Goal: Contribute content: Add original content to the website for others to see

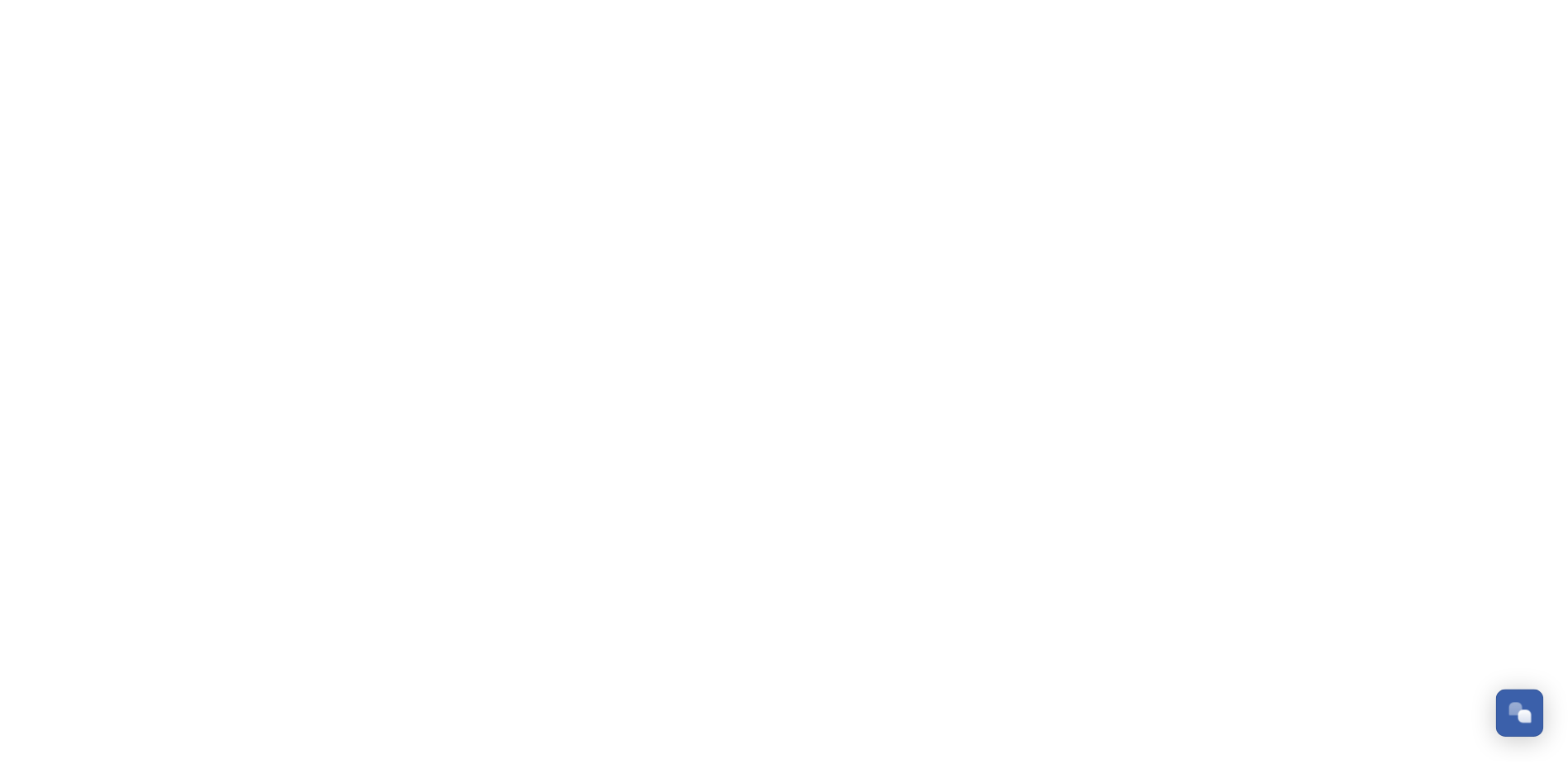
scroll to position [428, 0]
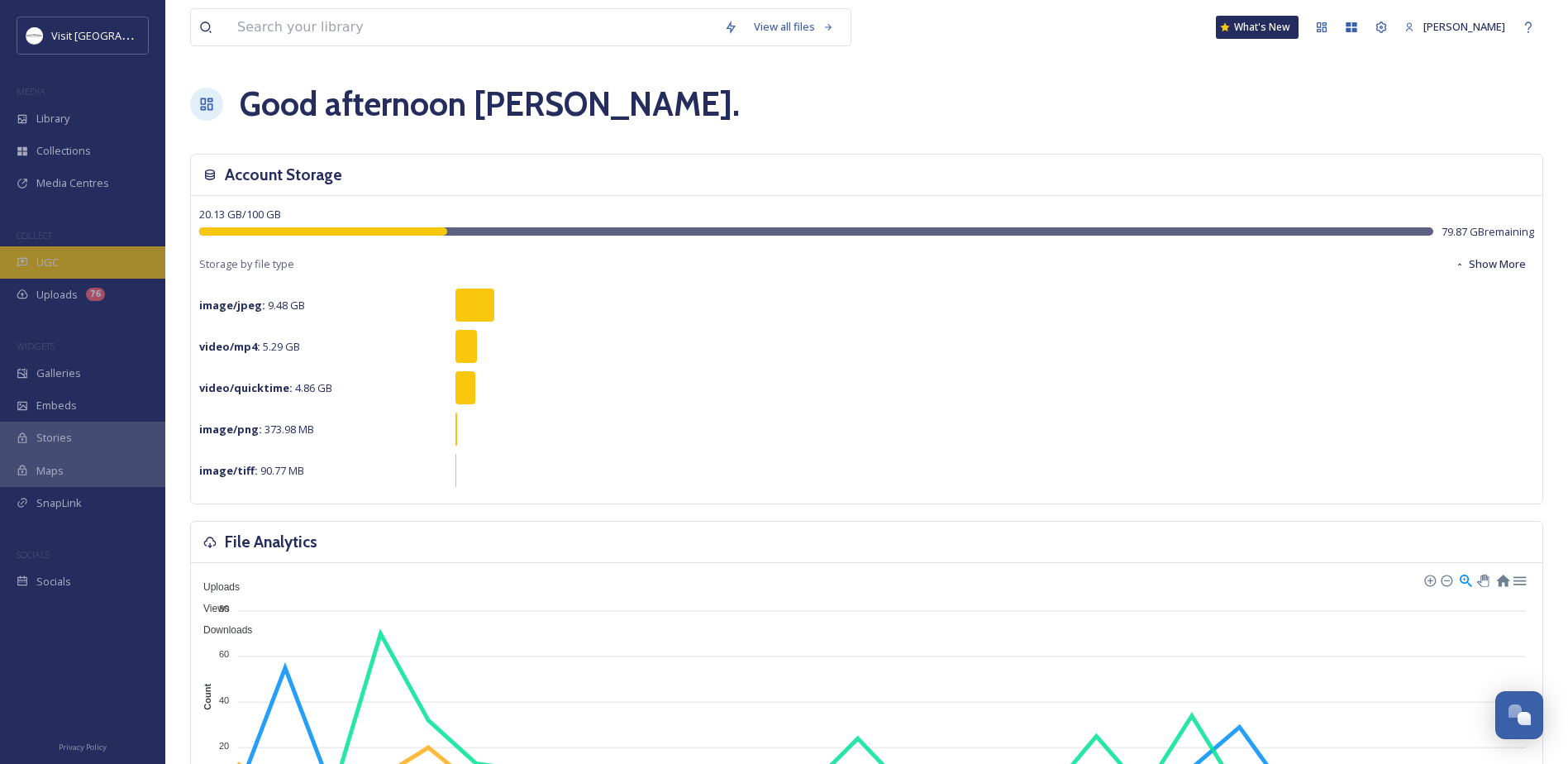
click at [65, 260] on div "UGC" at bounding box center [83, 263] width 165 height 32
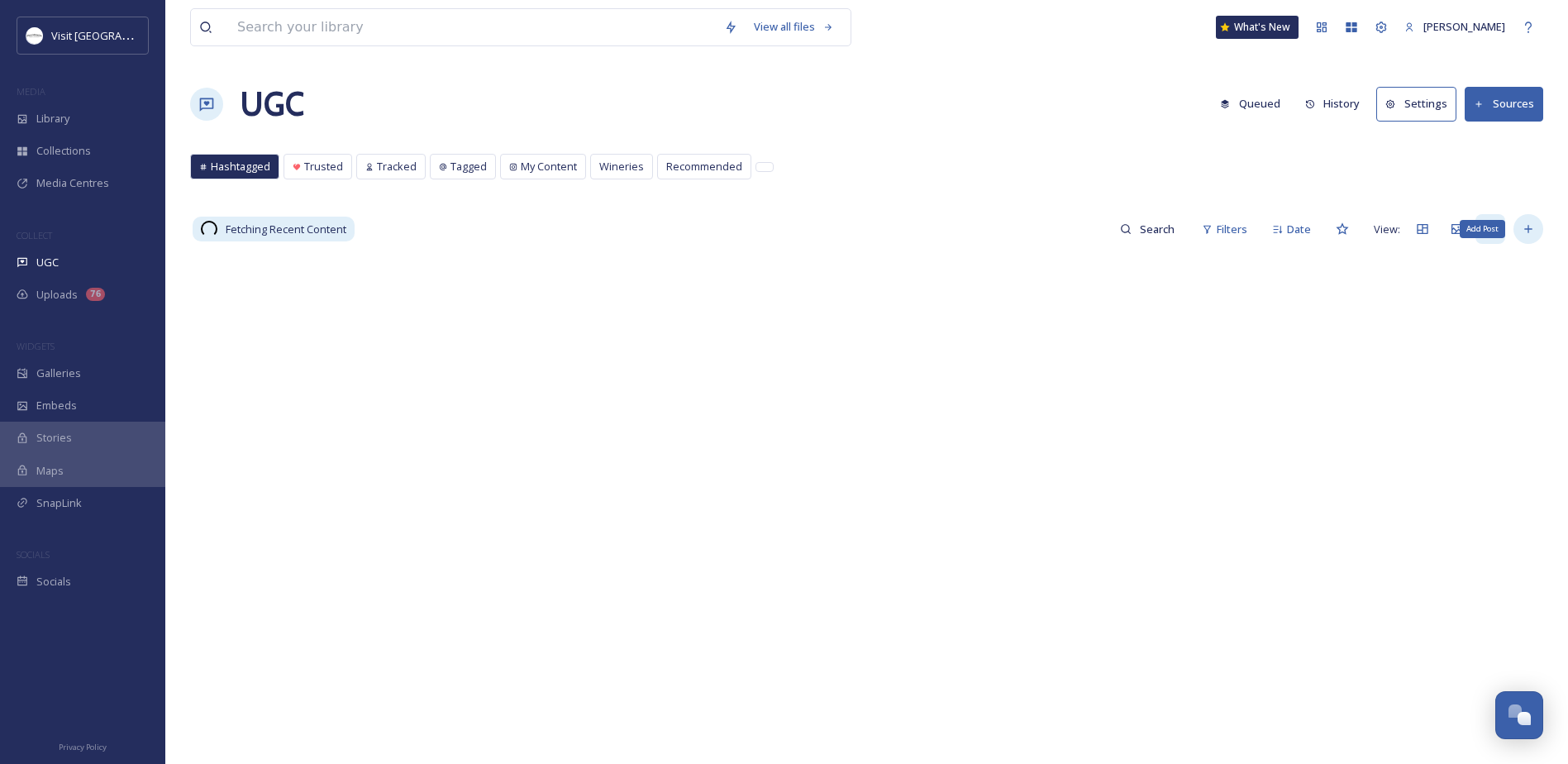
click at [1533, 232] on icon at bounding box center [1528, 229] width 13 height 13
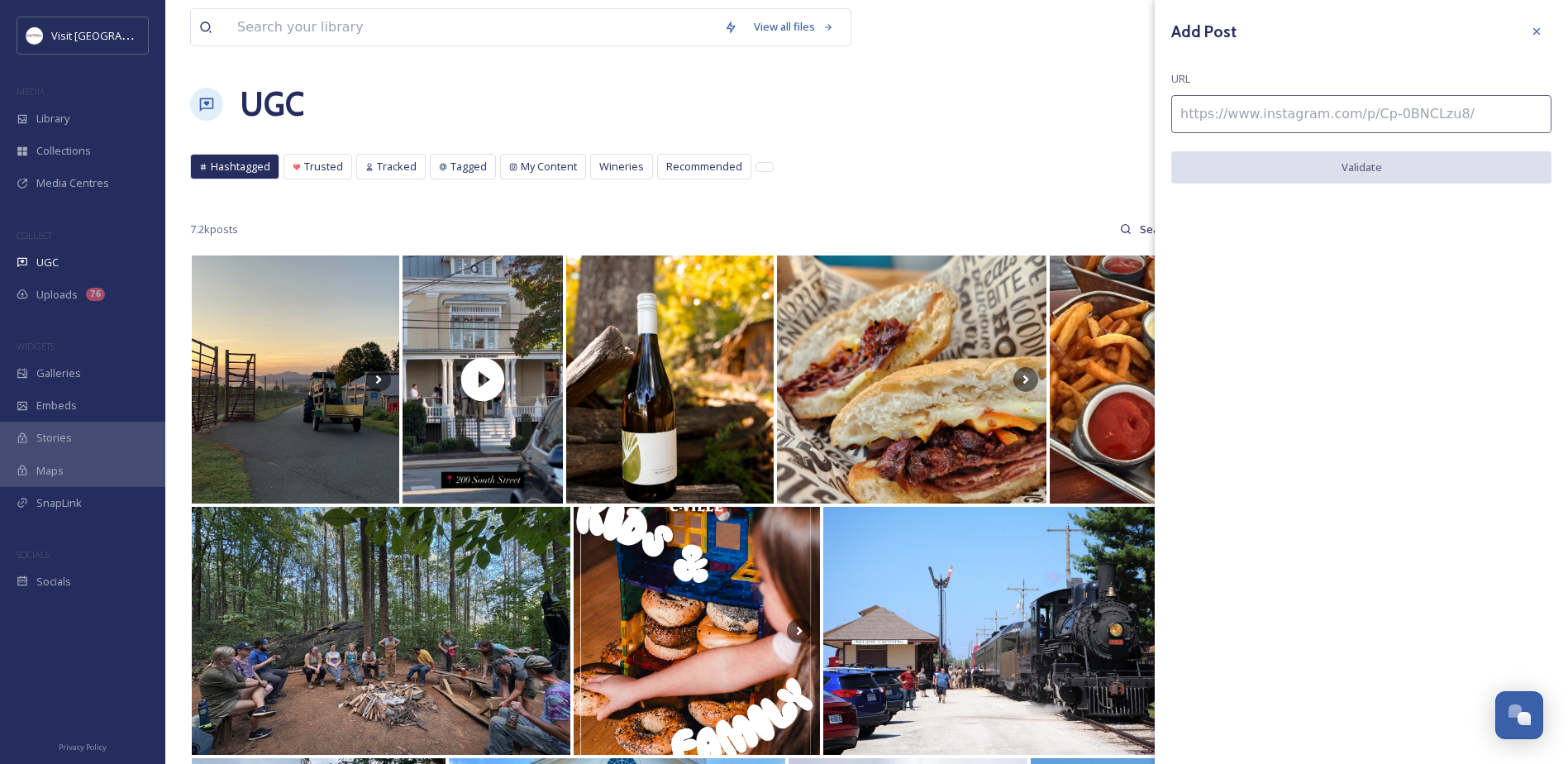
click at [1233, 105] on input at bounding box center [1360, 114] width 380 height 38
paste input "[URL][DOMAIN_NAME]"
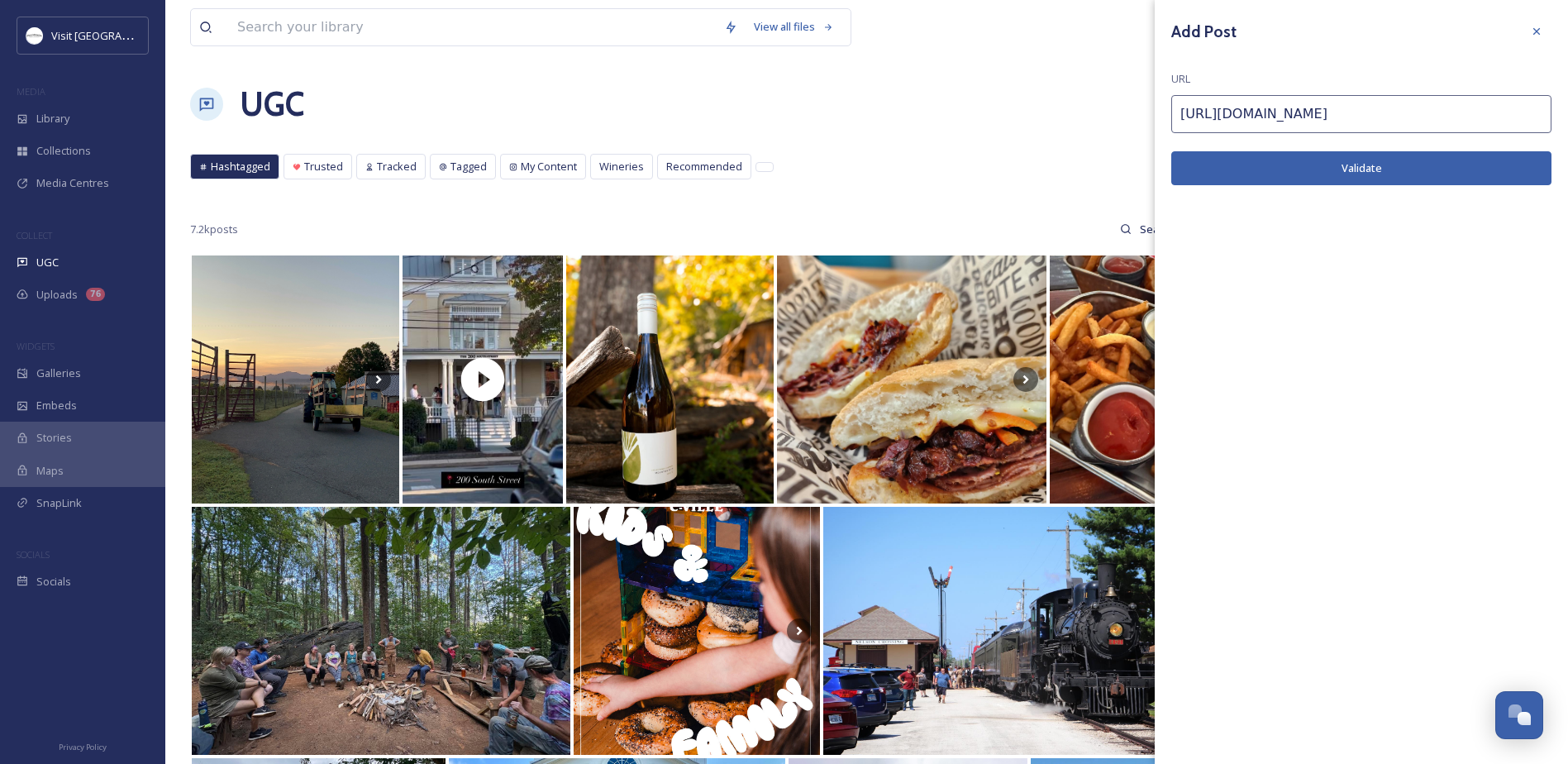
type input "[URL][DOMAIN_NAME]"
click at [1234, 158] on button "Validate" at bounding box center [1360, 168] width 380 height 34
drag, startPoint x: 1300, startPoint y: 175, endPoint x: 1234, endPoint y: 185, distance: 66.8
click at [1300, 174] on button "Add Post" at bounding box center [1360, 168] width 380 height 34
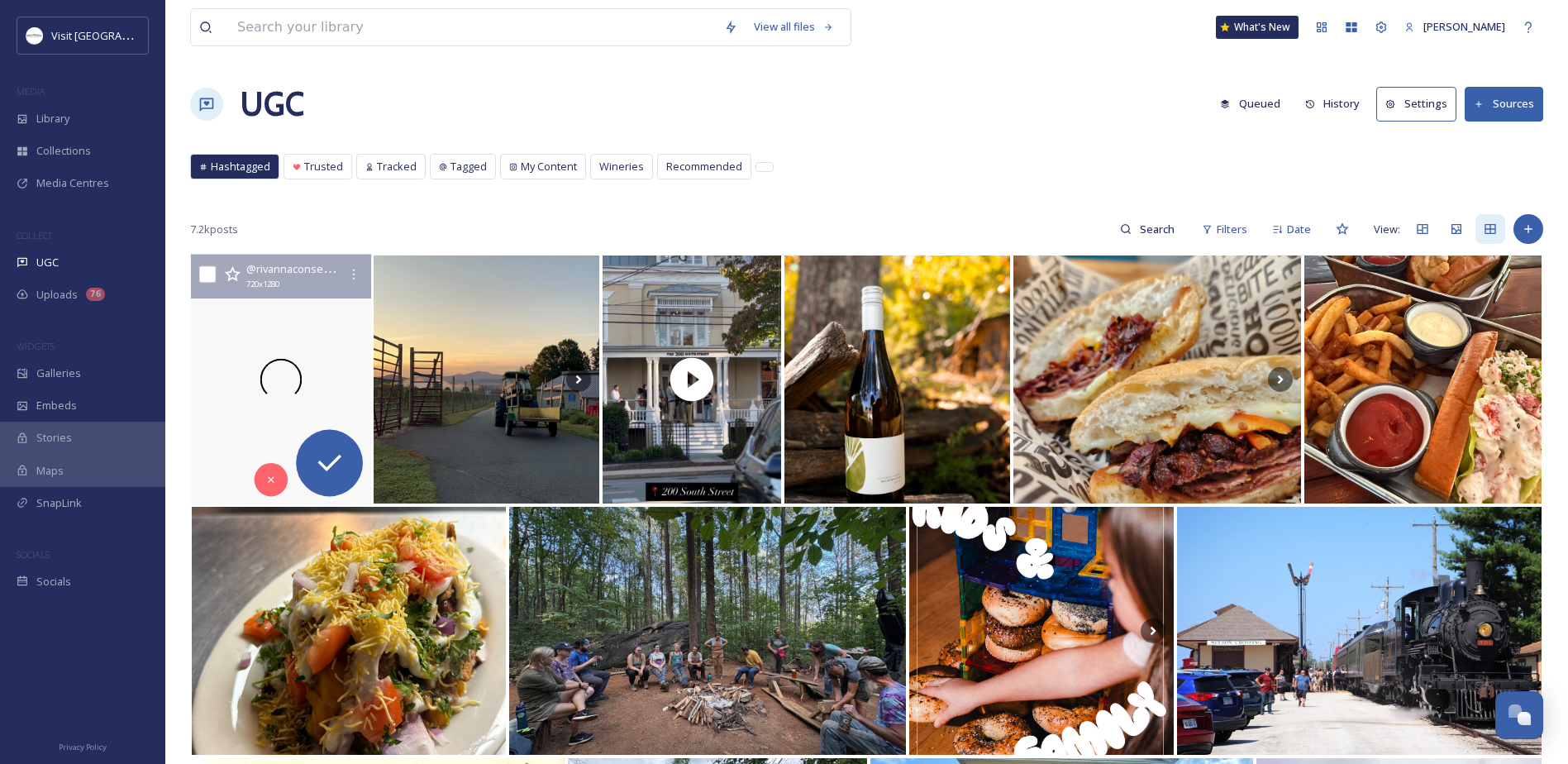
click at [261, 333] on div at bounding box center [281, 380] width 180 height 251
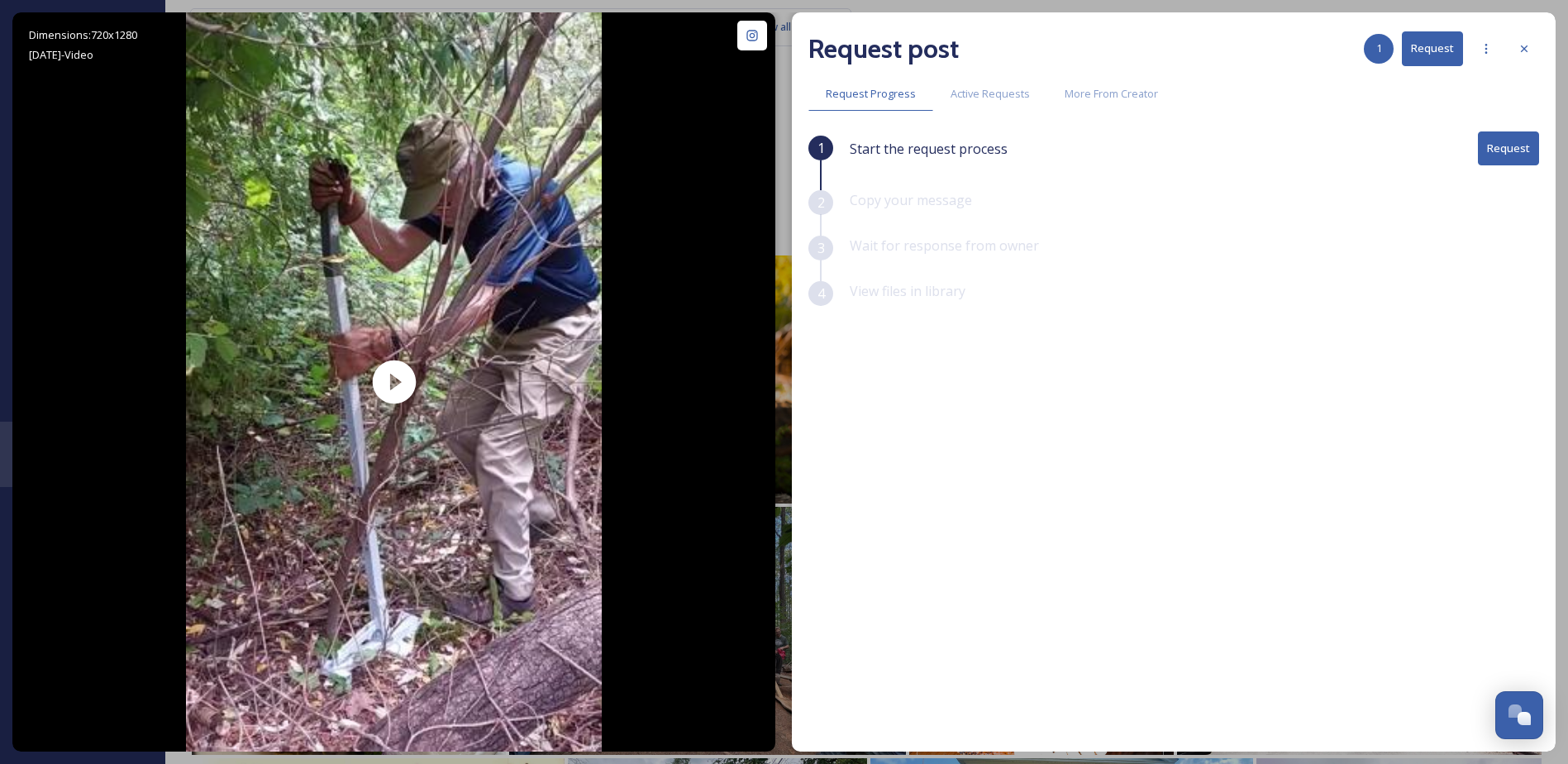
click at [1505, 147] on button "Request" at bounding box center [1508, 149] width 61 height 34
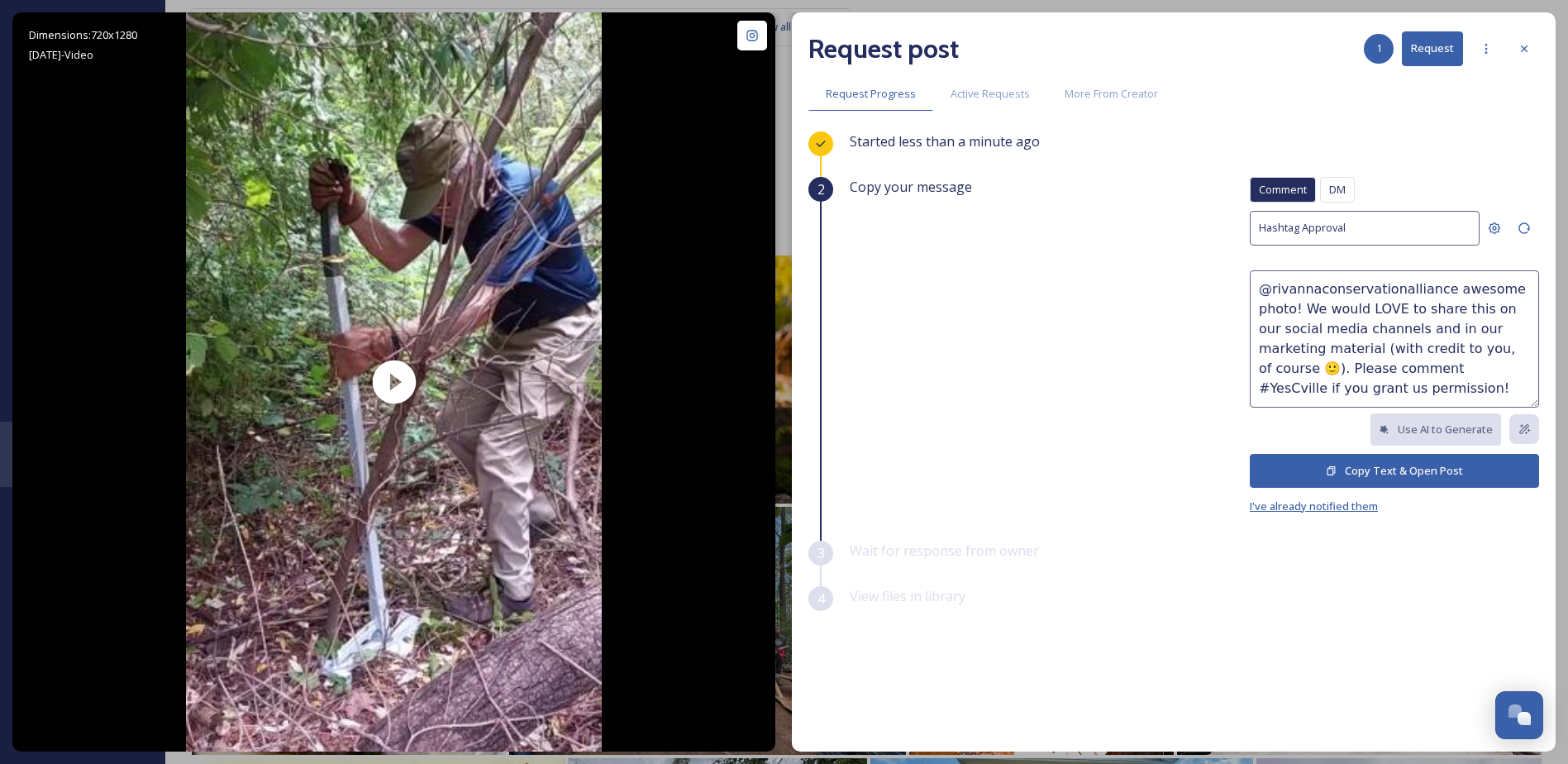
click at [1278, 503] on span "I've already notified them" at bounding box center [1313, 506] width 128 height 15
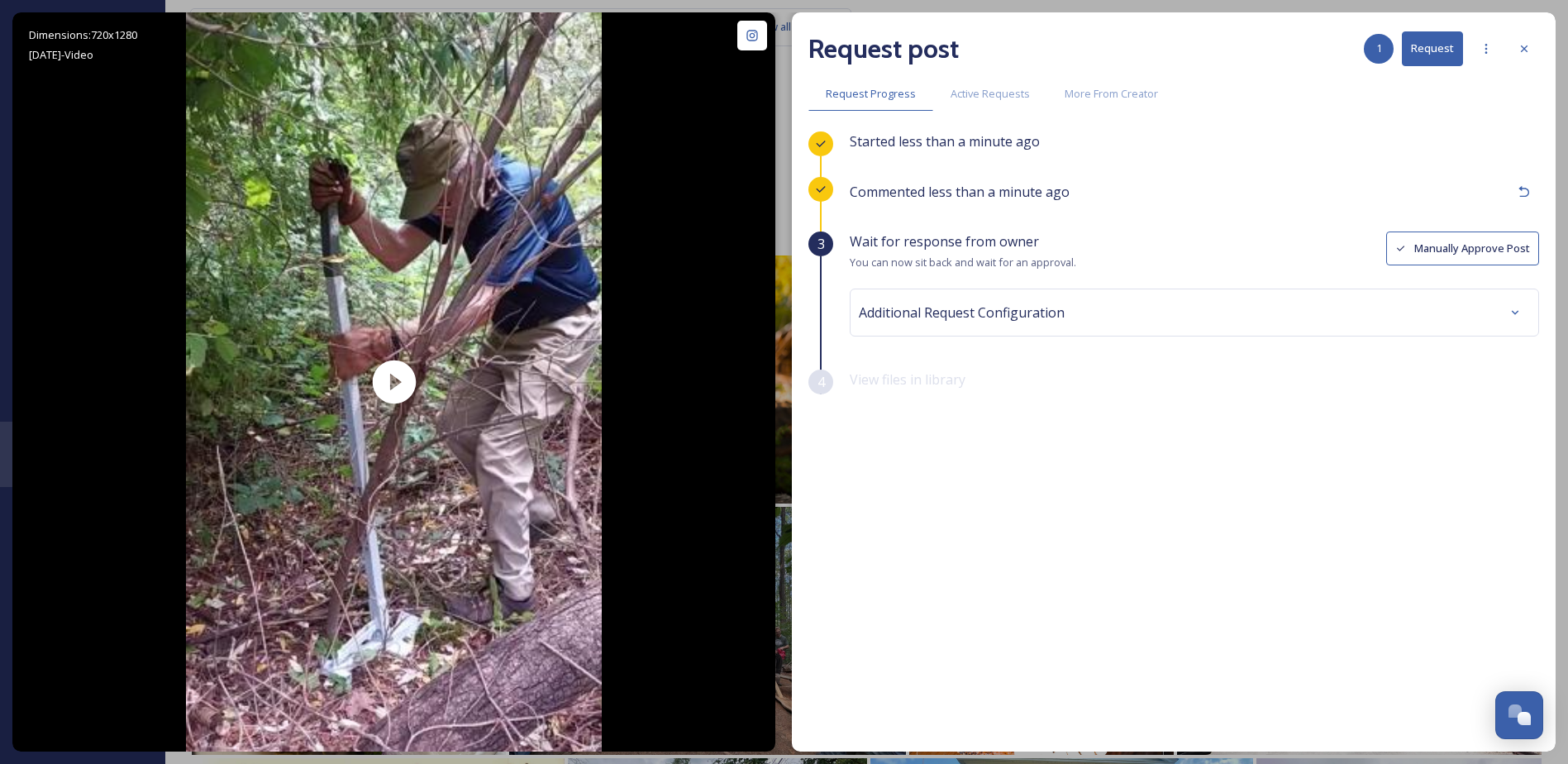
click at [1422, 245] on button "Manually Approve Post" at bounding box center [1462, 249] width 153 height 34
click at [1509, 311] on icon at bounding box center [1515, 312] width 13 height 13
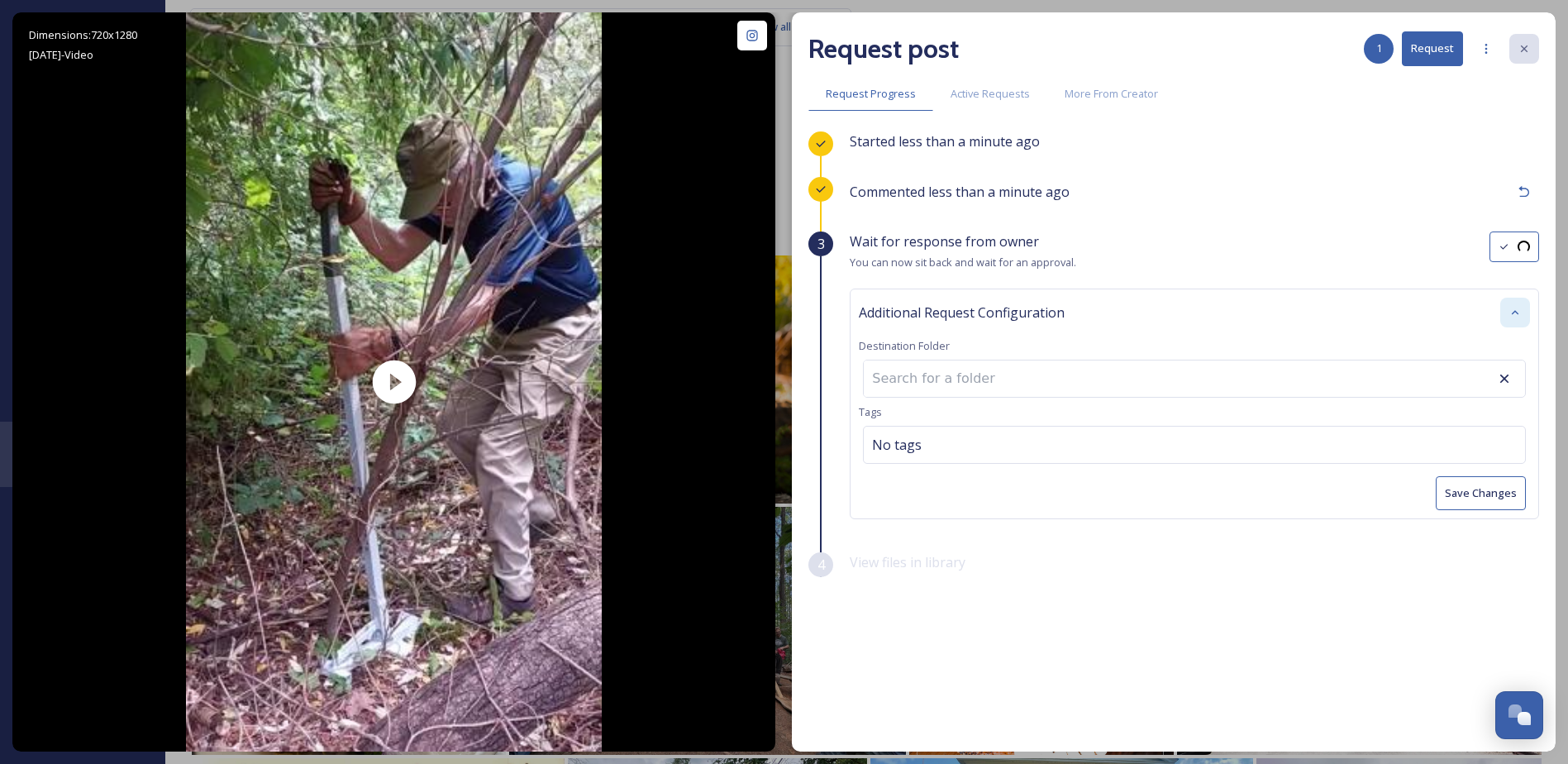
click at [913, 383] on input at bounding box center [954, 379] width 182 height 36
click at [1230, 387] on div at bounding box center [1194, 379] width 663 height 38
click at [1225, 373] on div at bounding box center [1194, 379] width 663 height 38
click at [1170, 375] on div at bounding box center [1194, 379] width 663 height 38
click at [1216, 606] on div "Started less than a minute ago Commented less than a minute ago 3 Wait for resp…" at bounding box center [1173, 399] width 730 height 534
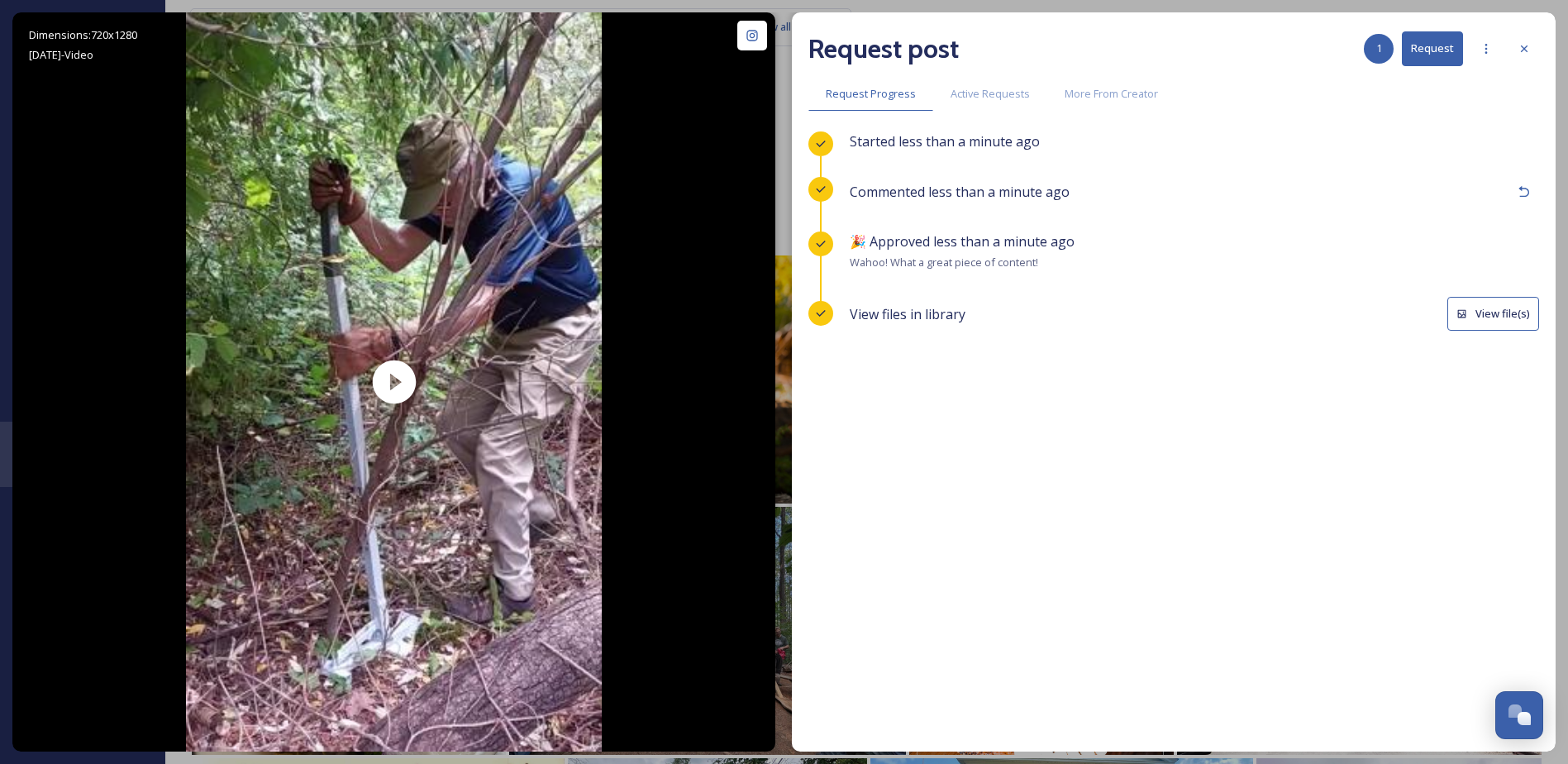
click at [1504, 309] on button "View file(s)" at bounding box center [1492, 314] width 92 height 34
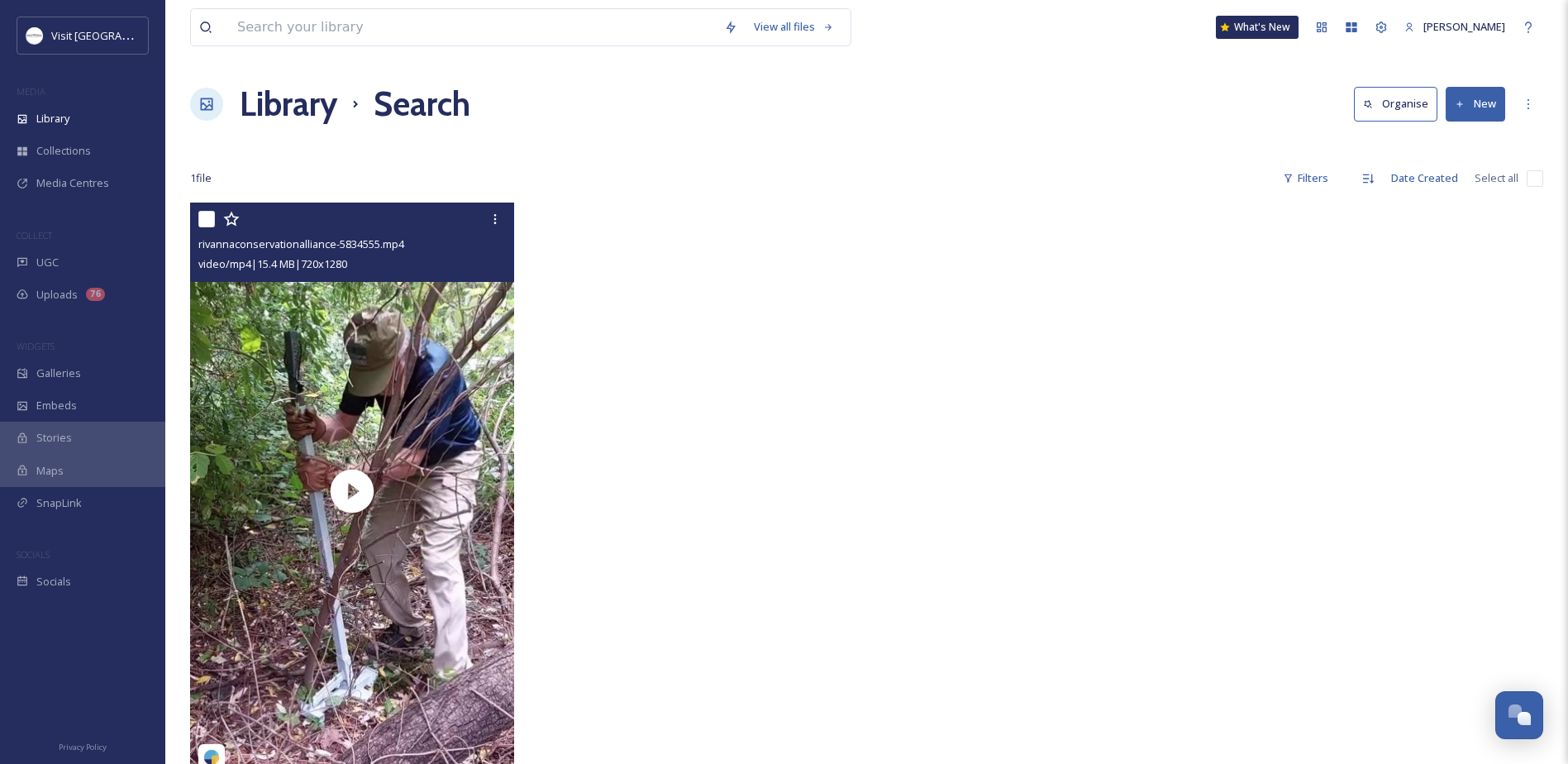
click at [210, 217] on input "checkbox" at bounding box center [206, 218] width 16 height 16
checkbox input "true"
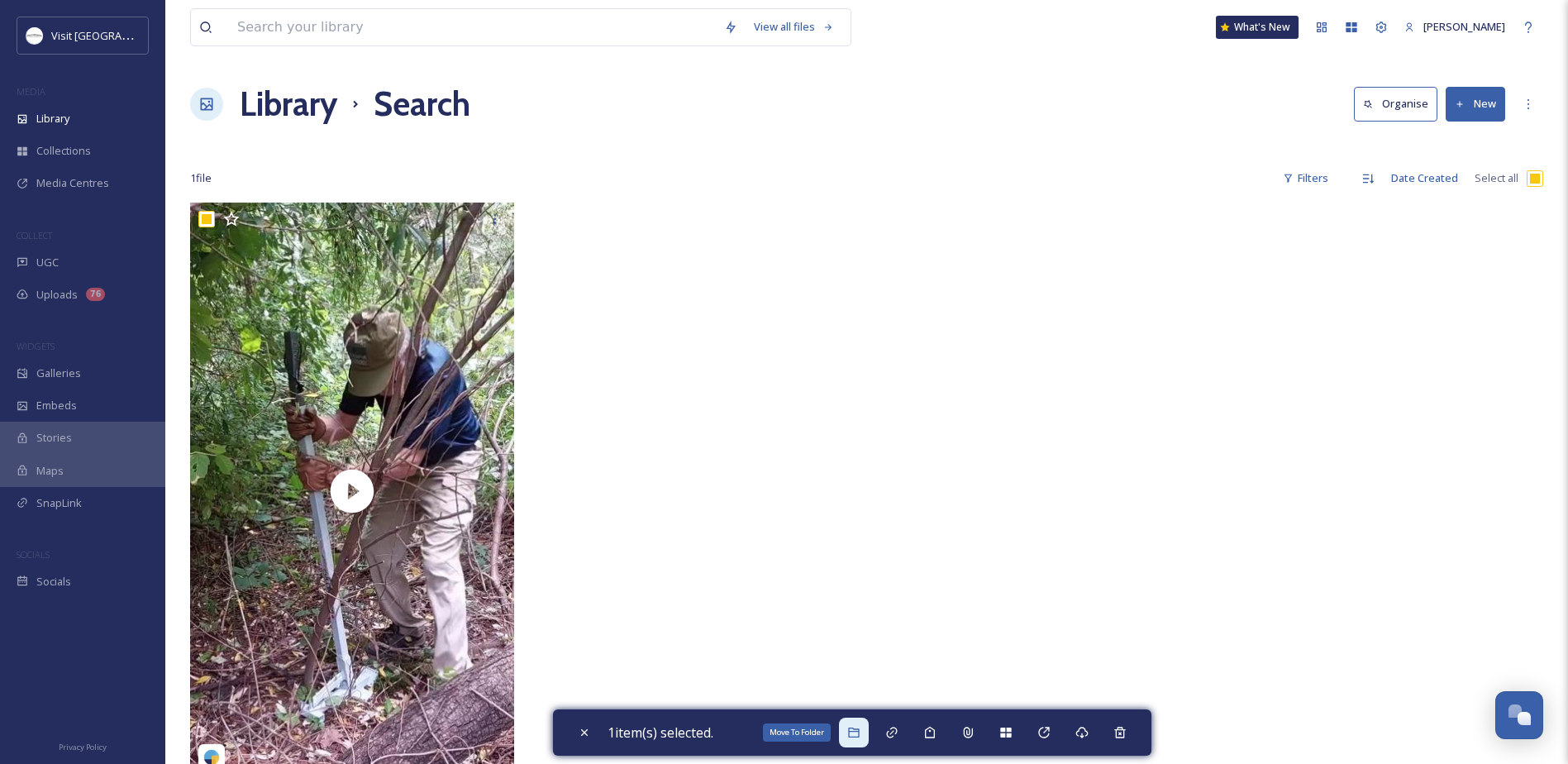
click at [860, 734] on icon at bounding box center [854, 733] width 13 height 13
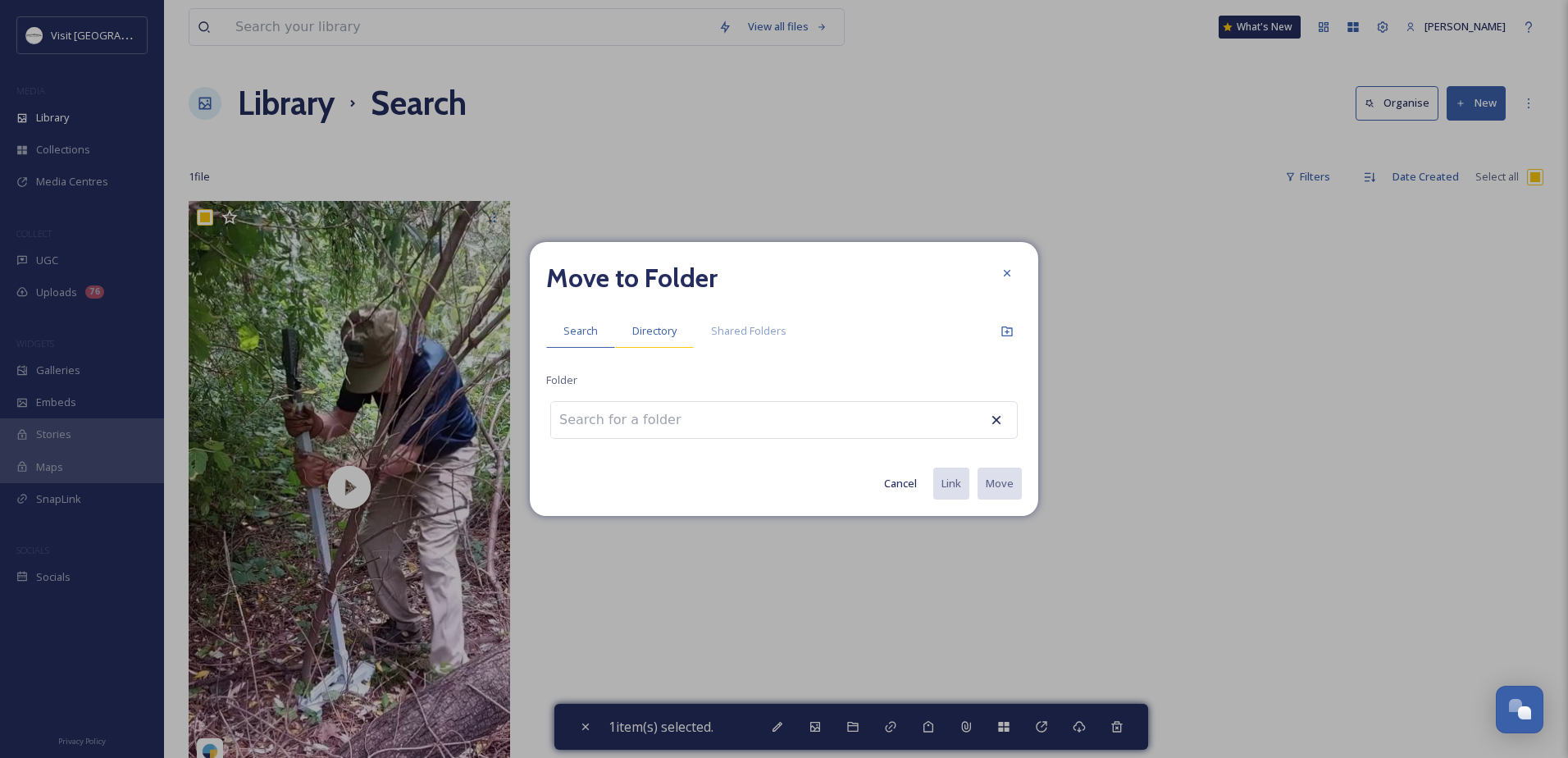
click at [634, 329] on span "Directory" at bounding box center [654, 331] width 44 height 16
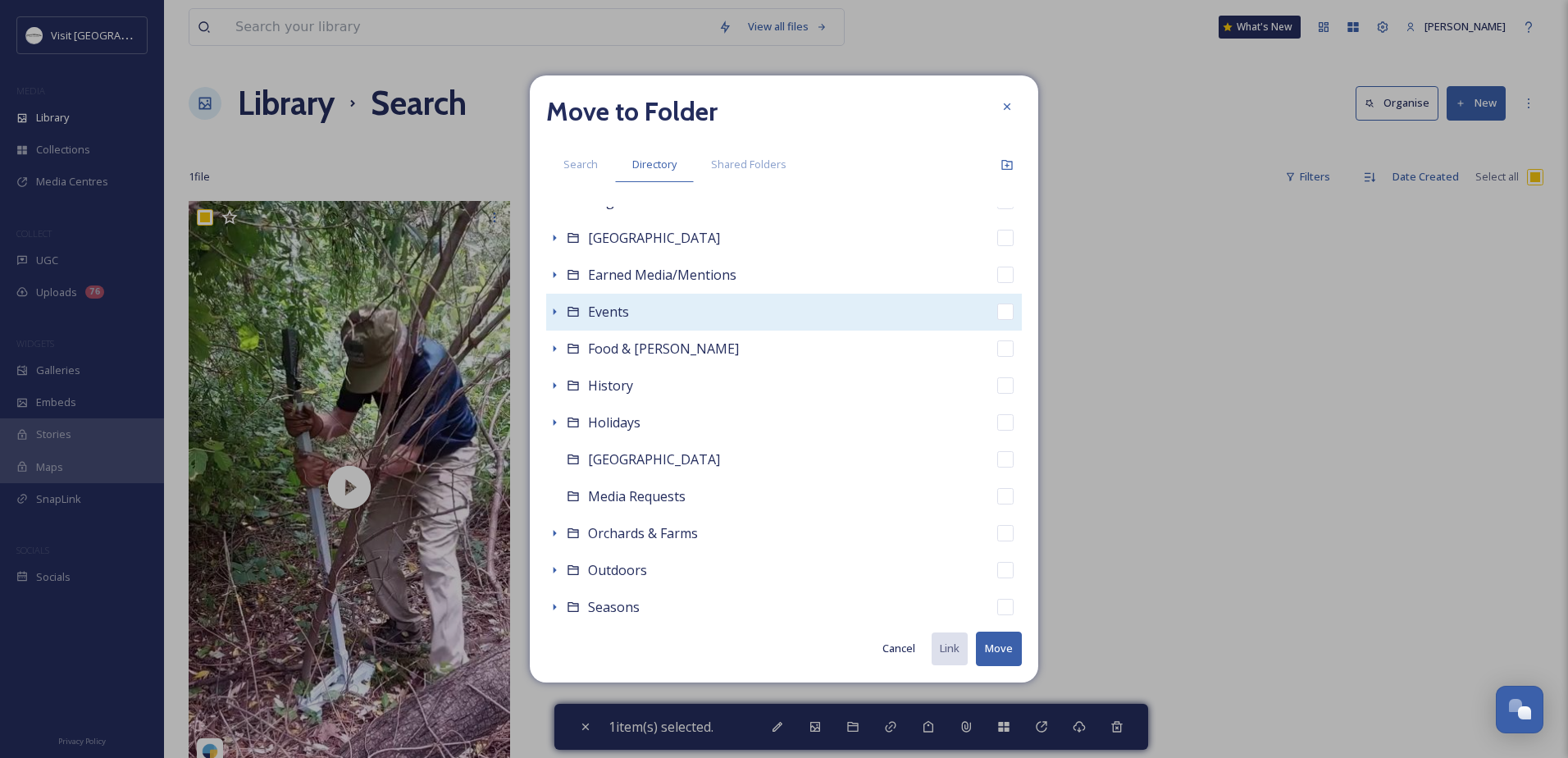
scroll to position [328, 0]
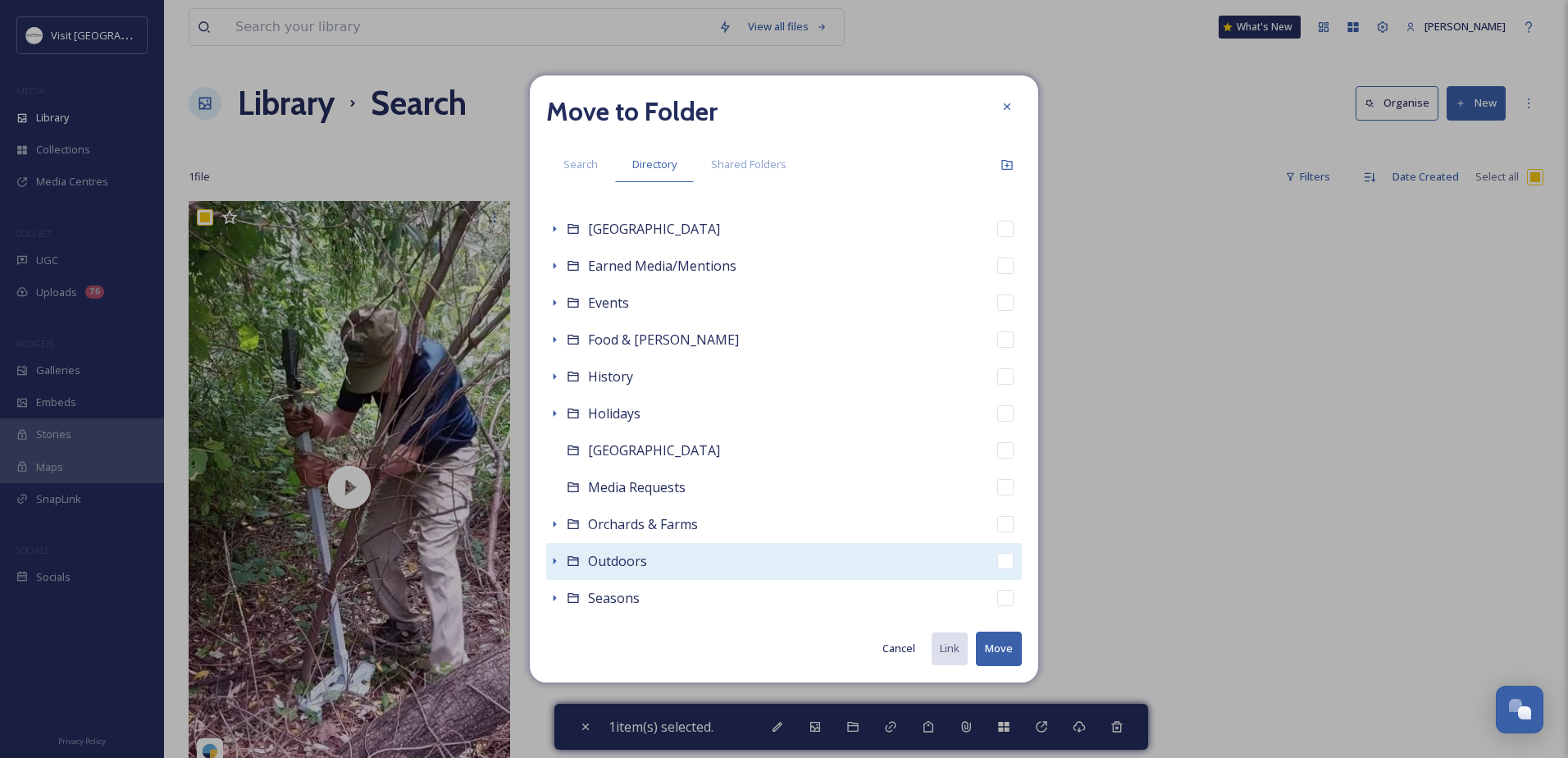
click at [639, 564] on span "Outdoors" at bounding box center [617, 560] width 59 height 18
checkbox input "false"
checkbox input "true"
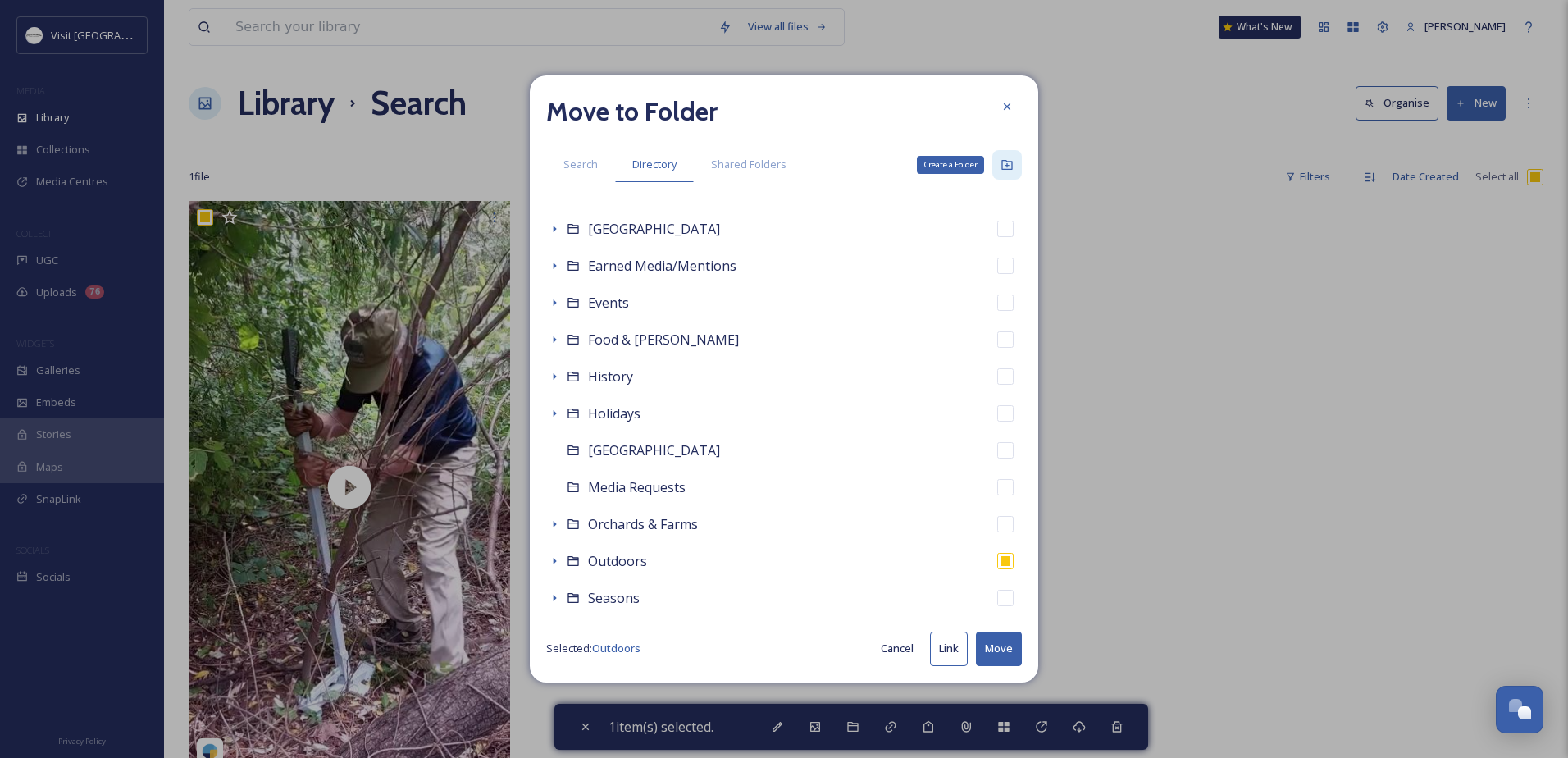
click at [1006, 167] on icon at bounding box center [1007, 165] width 13 height 13
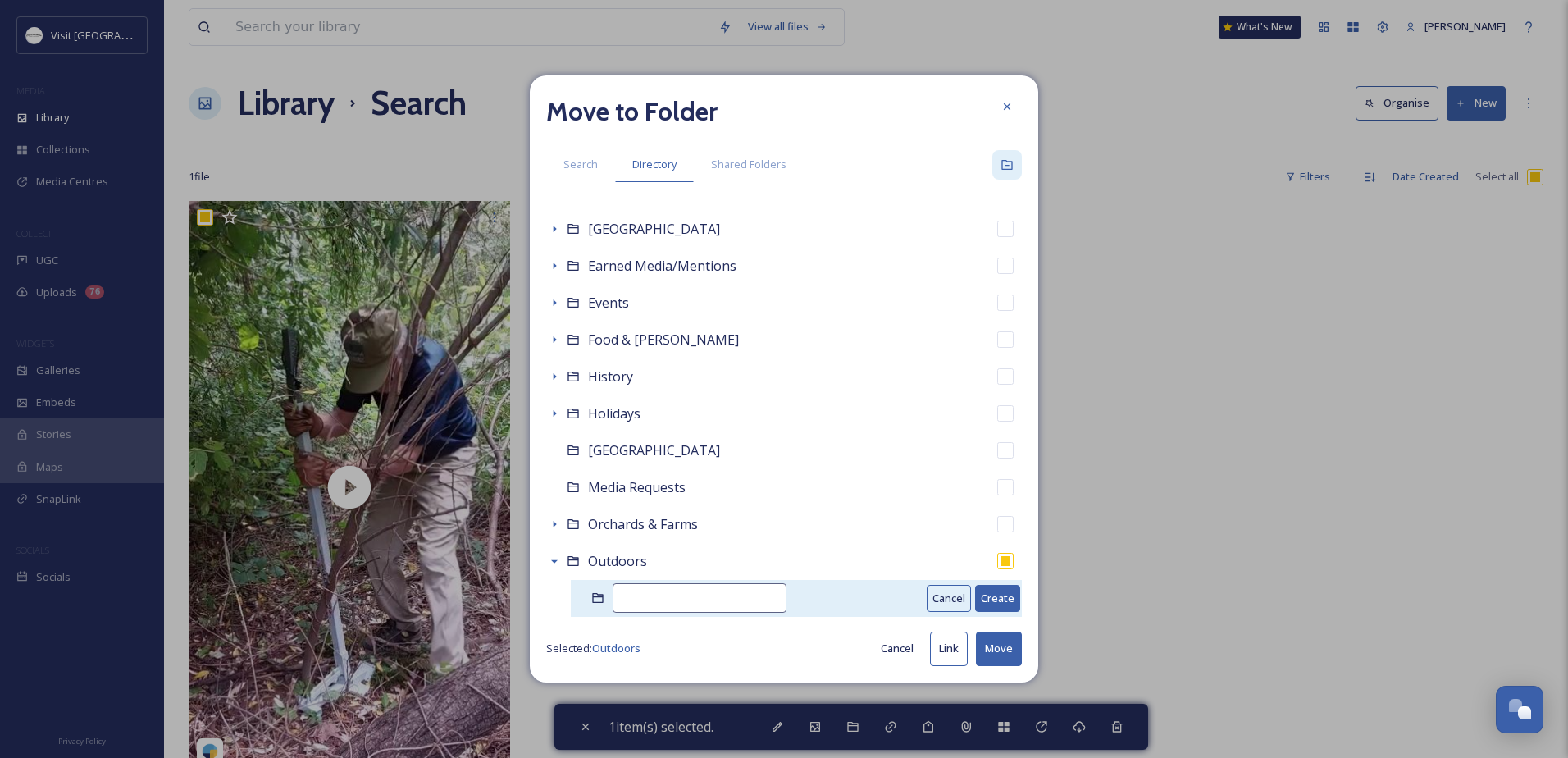
click at [664, 589] on input at bounding box center [699, 597] width 174 height 29
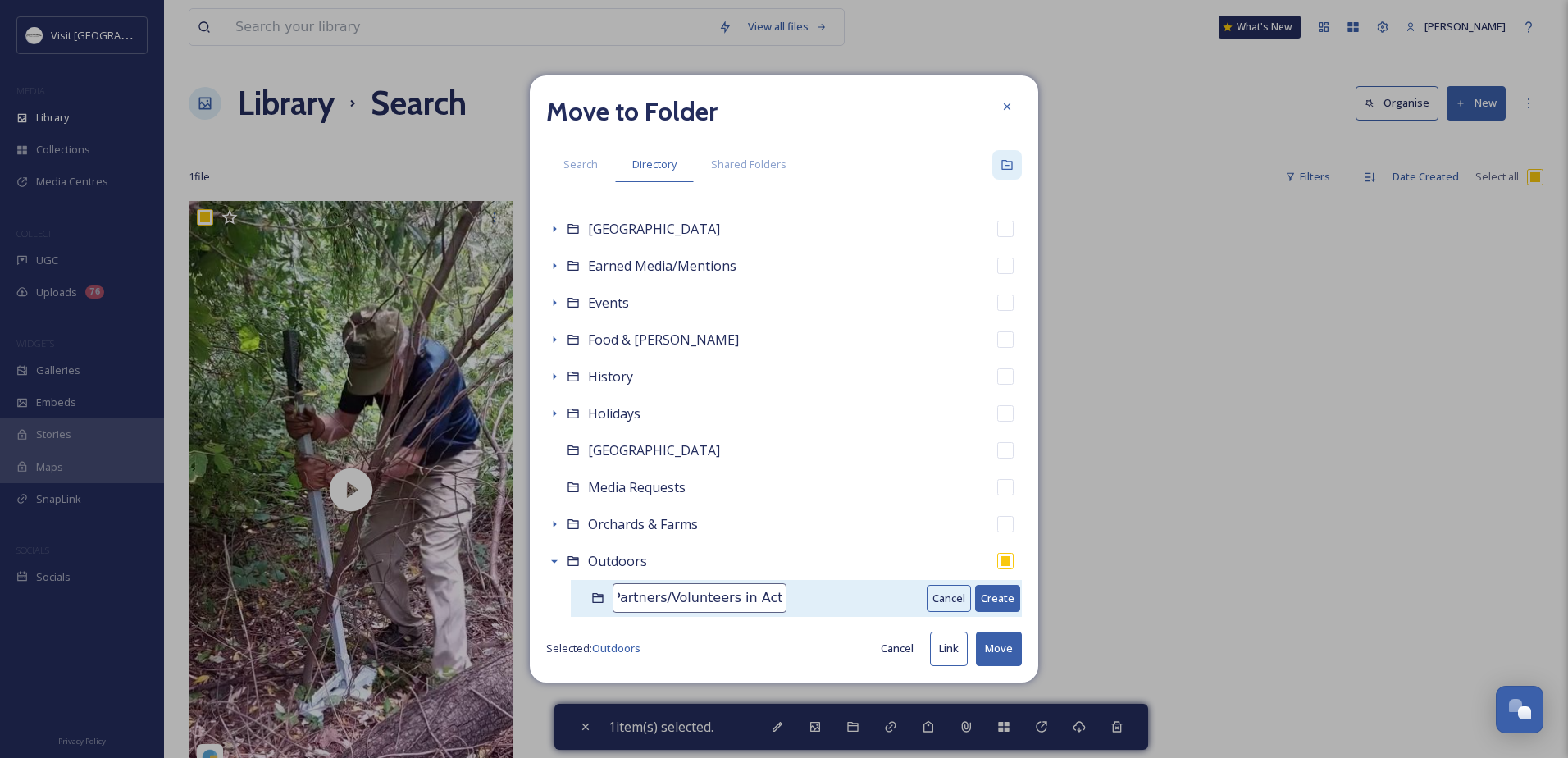
scroll to position [0, 20]
type input "Partners/Volunteers in Action"
click at [977, 592] on button "Create" at bounding box center [998, 598] width 45 height 27
checkbox input "false"
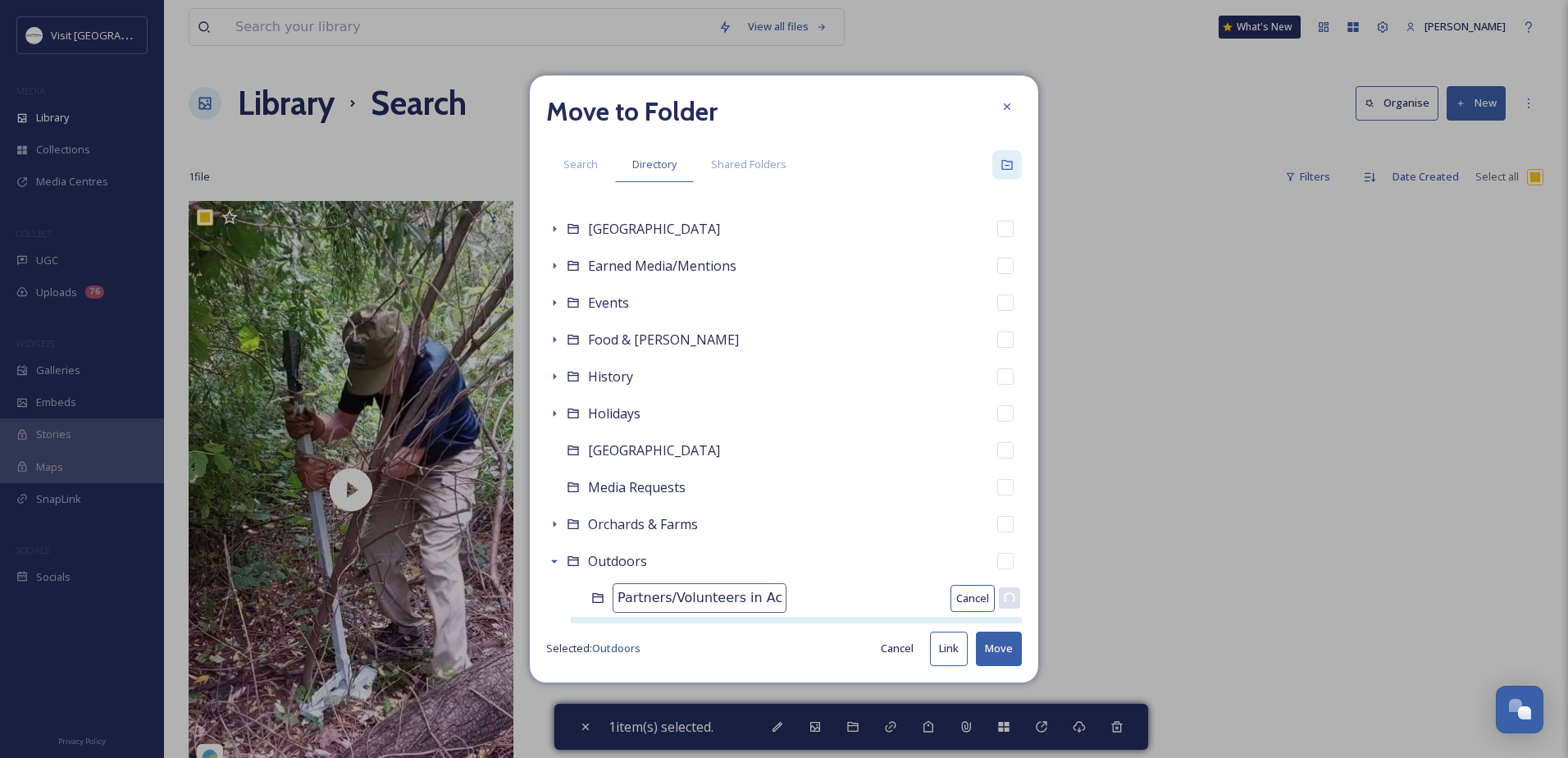
checkbox input "true"
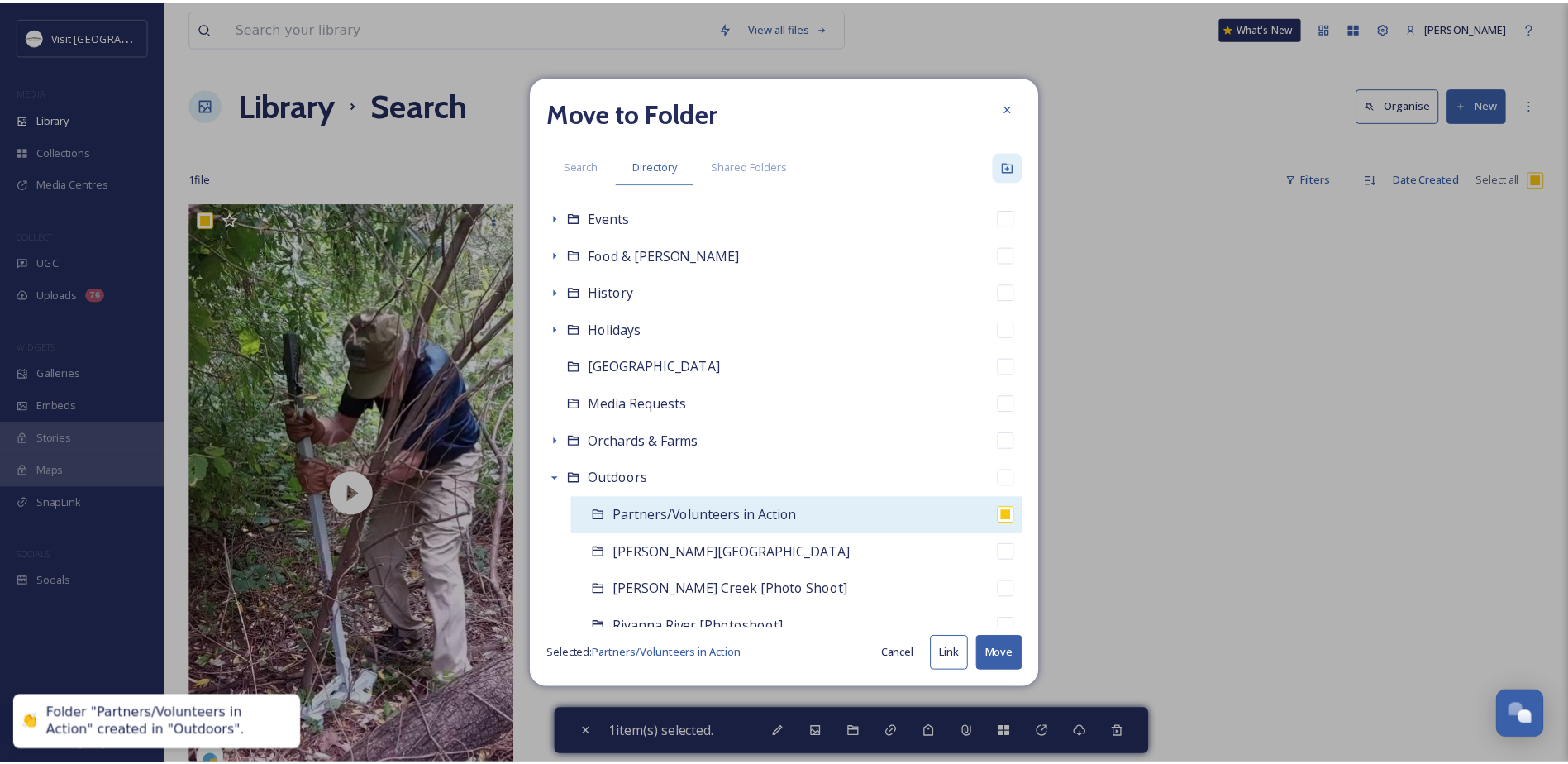
scroll to position [496, 0]
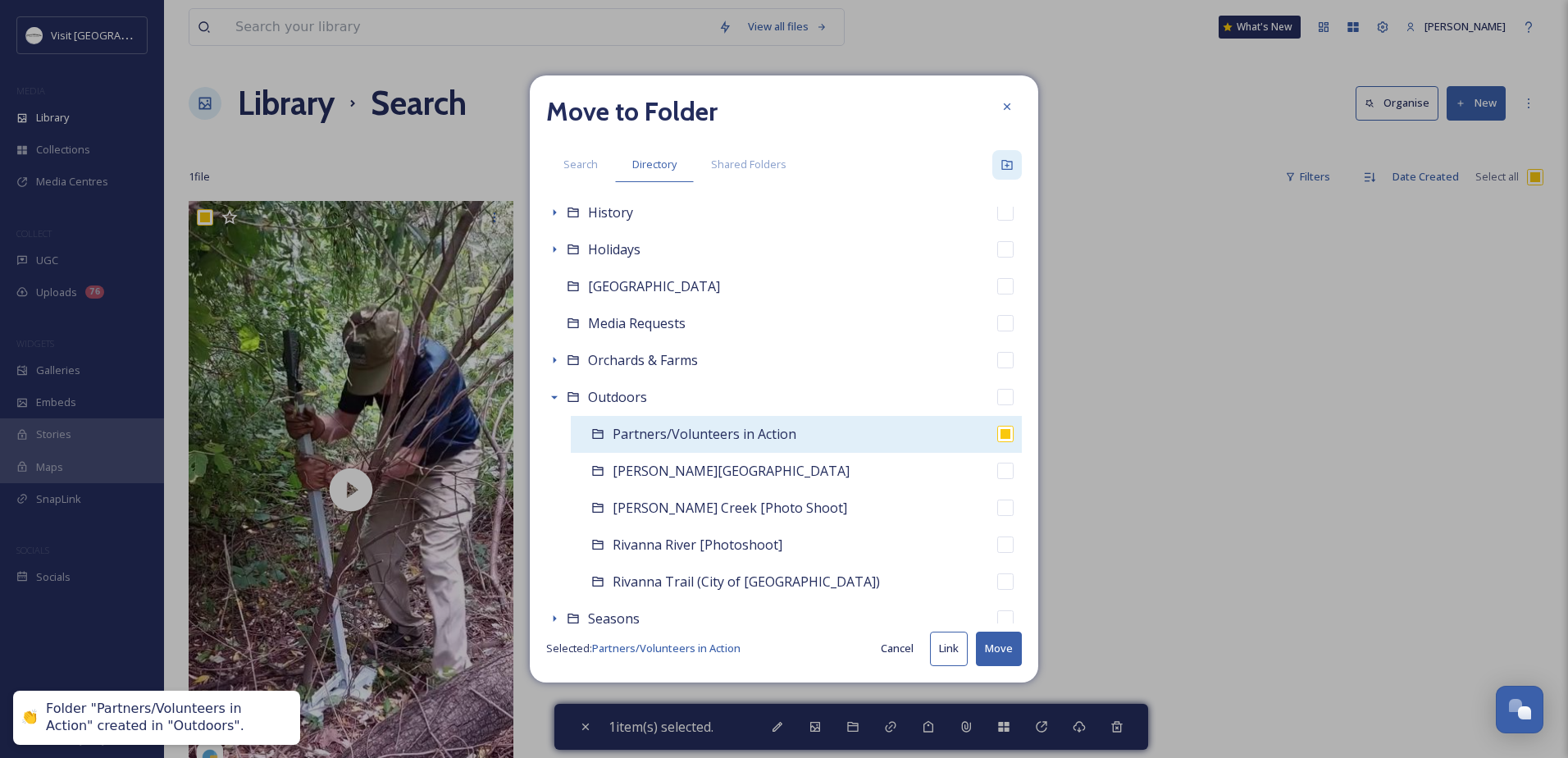
click at [715, 436] on span "Partners/Volunteers in Action" at bounding box center [704, 433] width 184 height 18
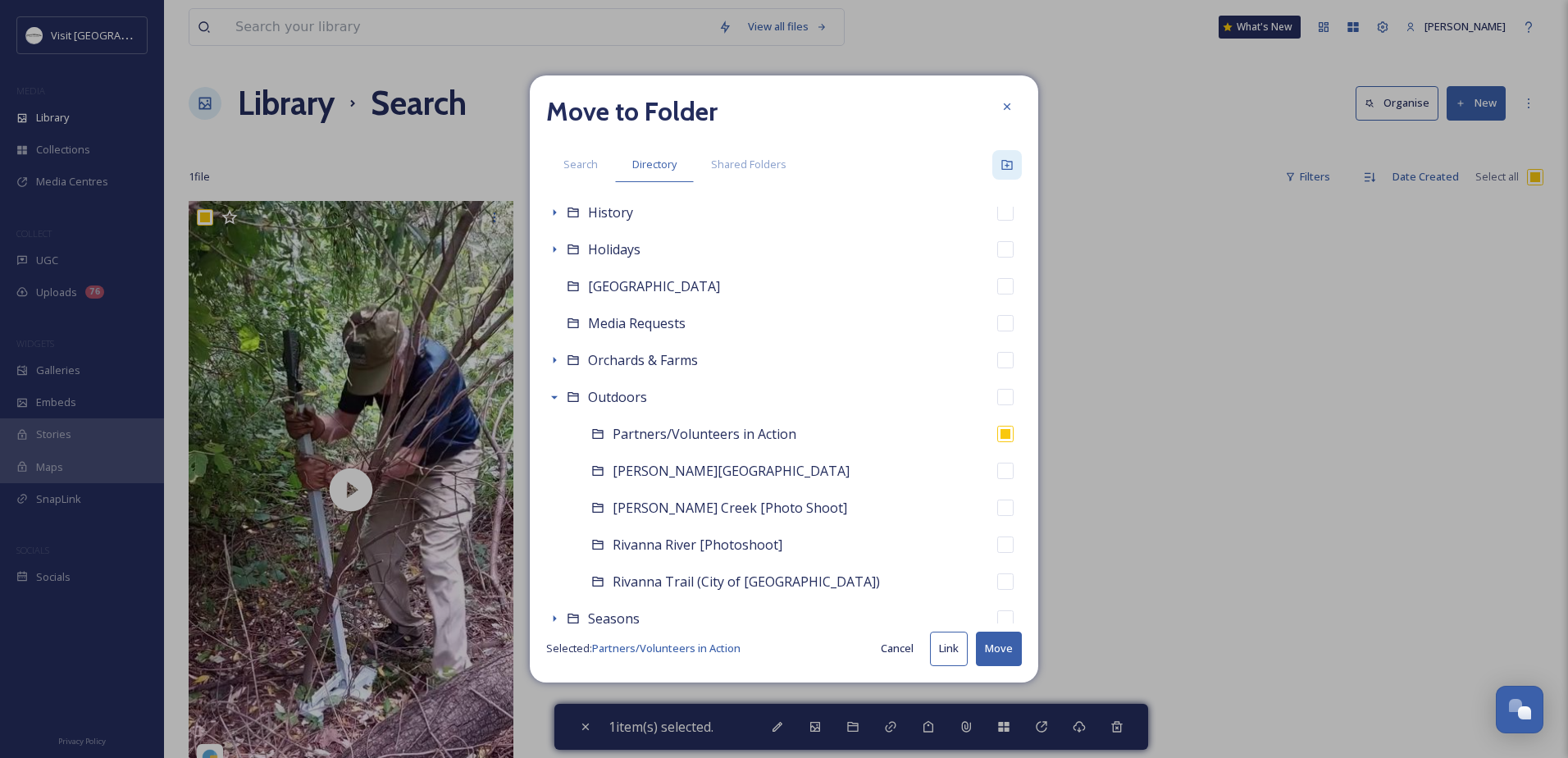
click at [1000, 652] on button "Move" at bounding box center [999, 649] width 46 height 34
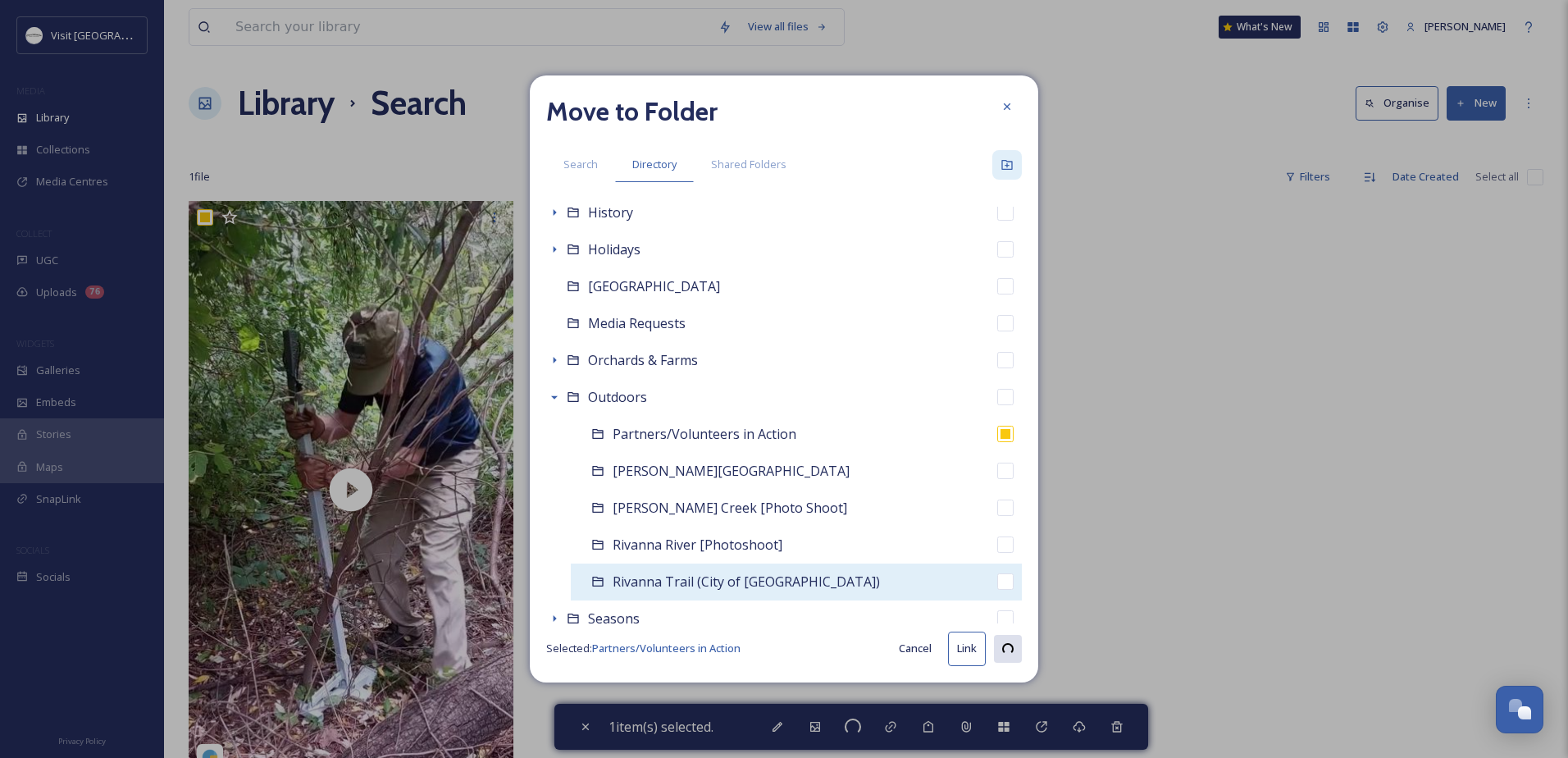
checkbox input "false"
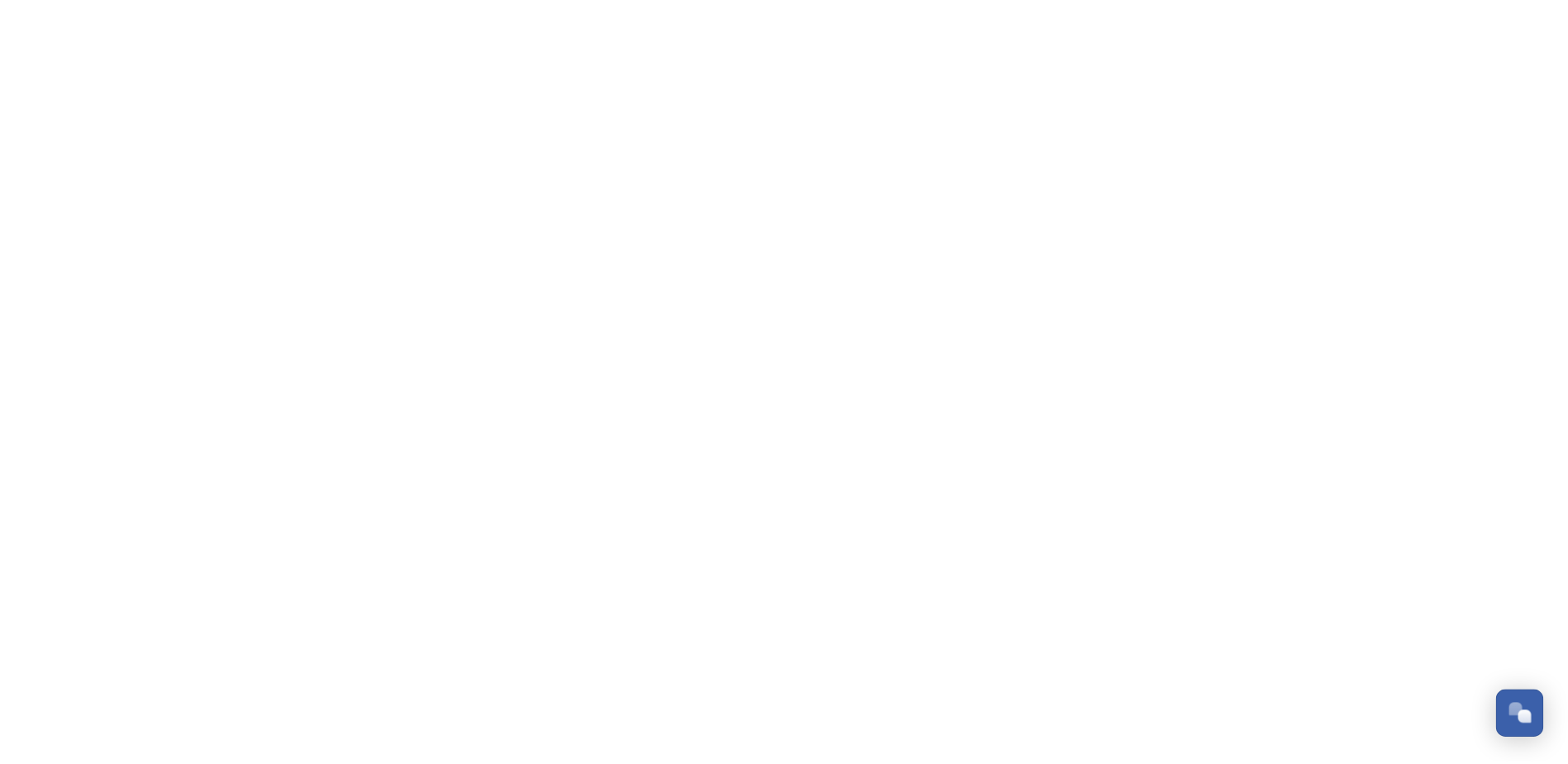
scroll to position [428, 0]
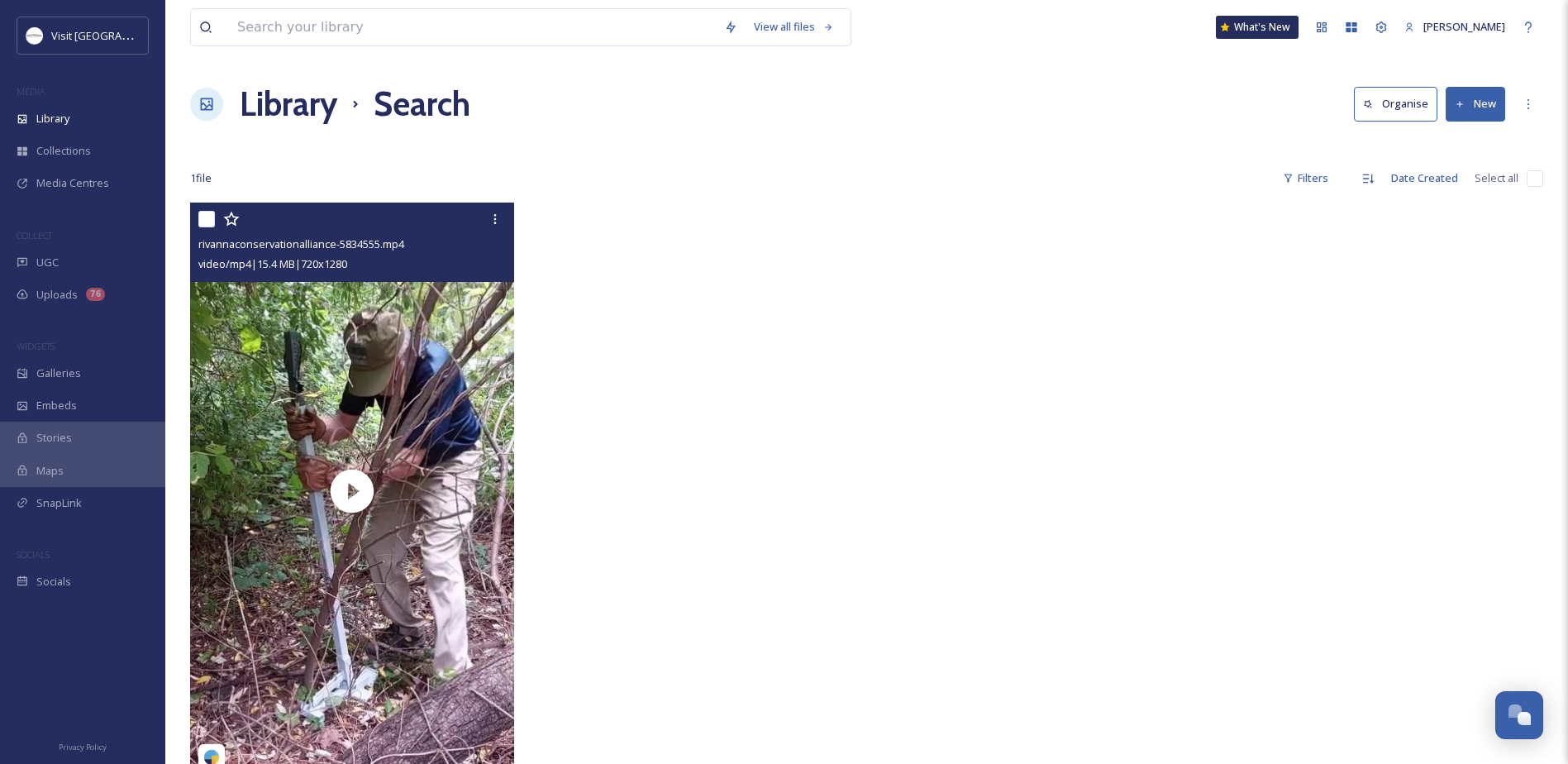
click at [343, 215] on div at bounding box center [354, 218] width 311 height 29
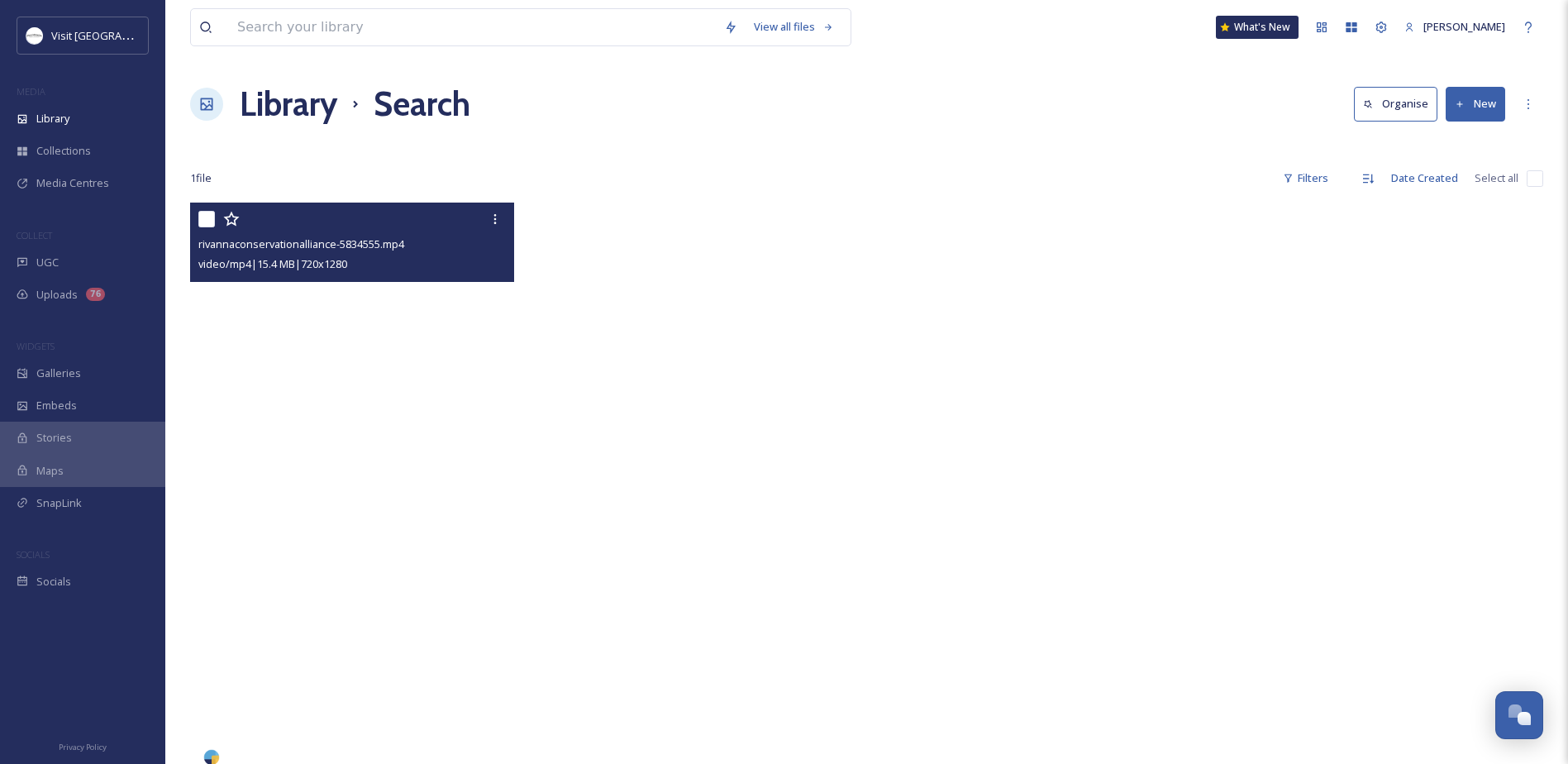
click at [369, 438] on video "rivannaconservationalliance-5834555.mp4" at bounding box center [352, 490] width 324 height 576
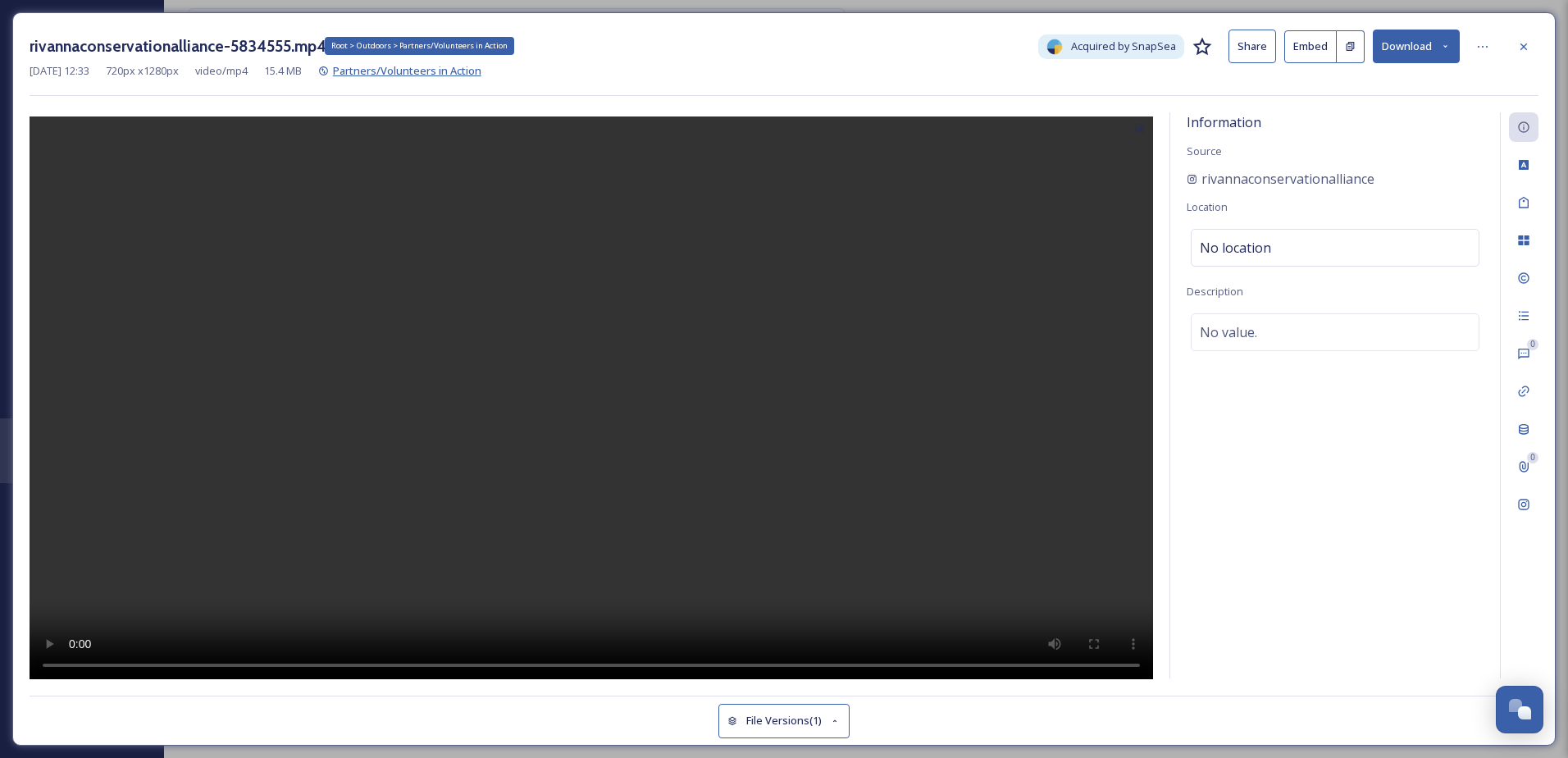
click at [481, 68] on span "Partners/Volunteers in Action" at bounding box center [408, 71] width 149 height 15
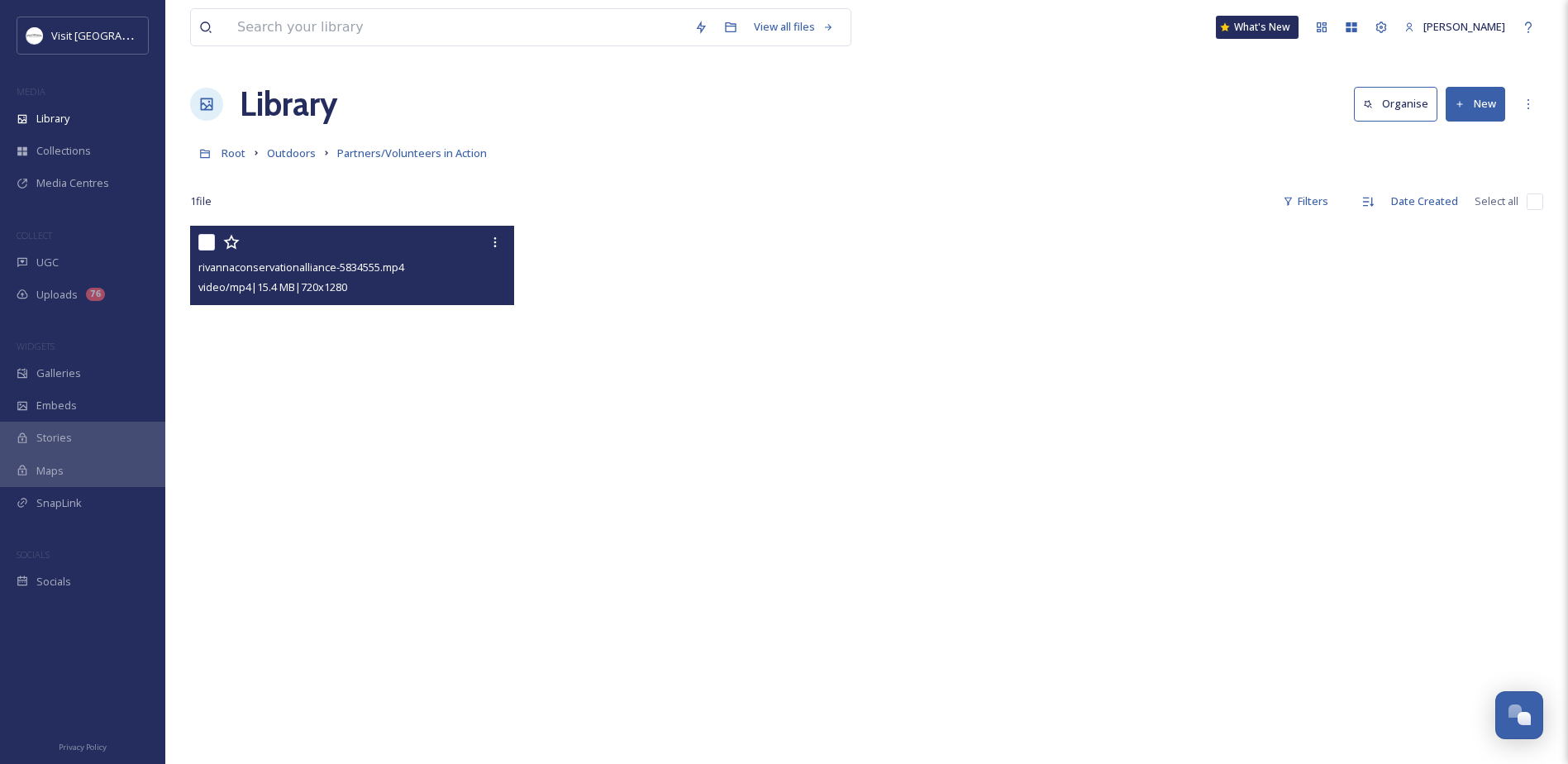
click at [370, 329] on video "rivannaconservationalliance-5834555.mp4" at bounding box center [352, 513] width 324 height 576
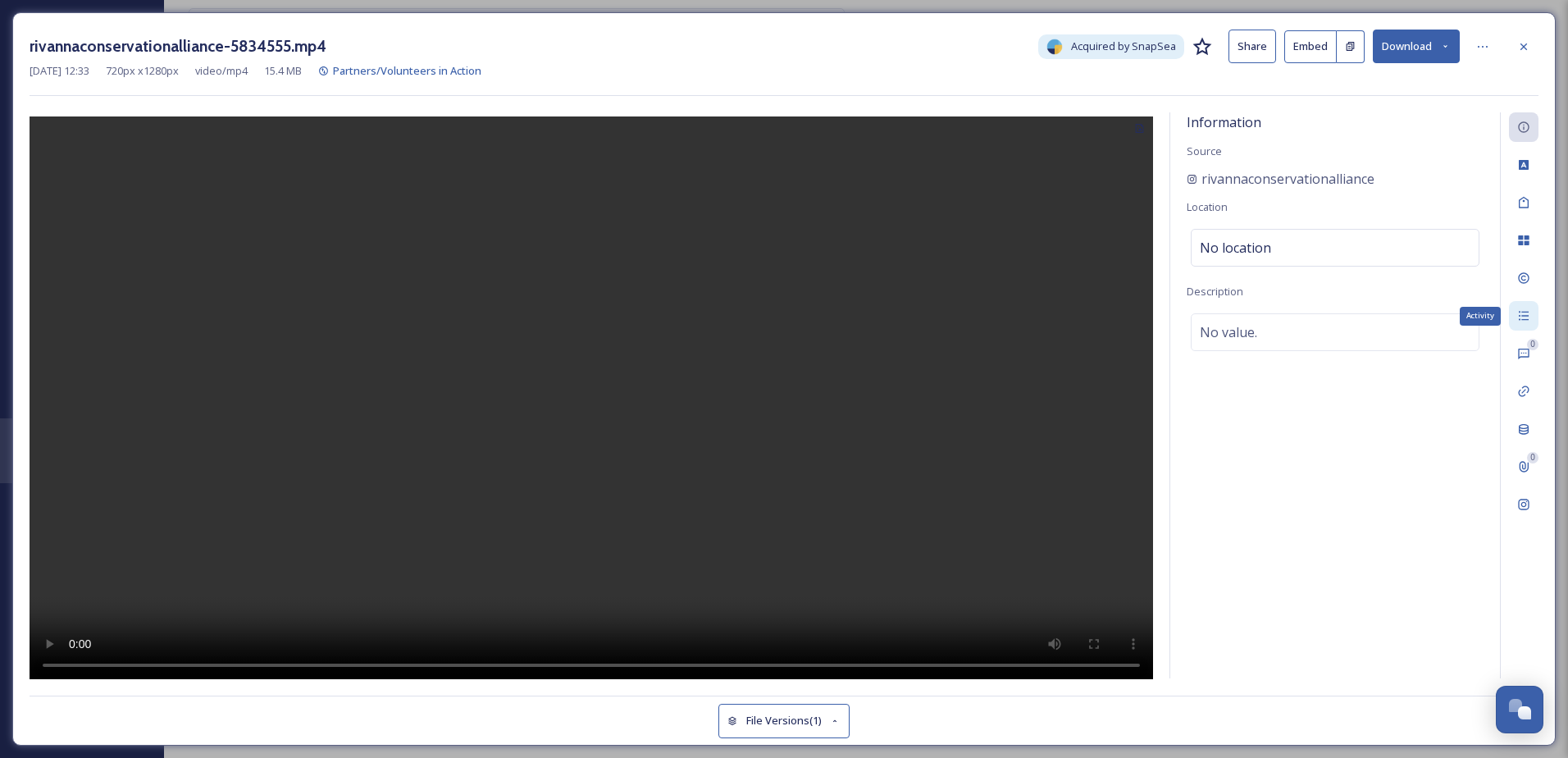
click at [1523, 323] on div "Activity" at bounding box center [1523, 315] width 29 height 29
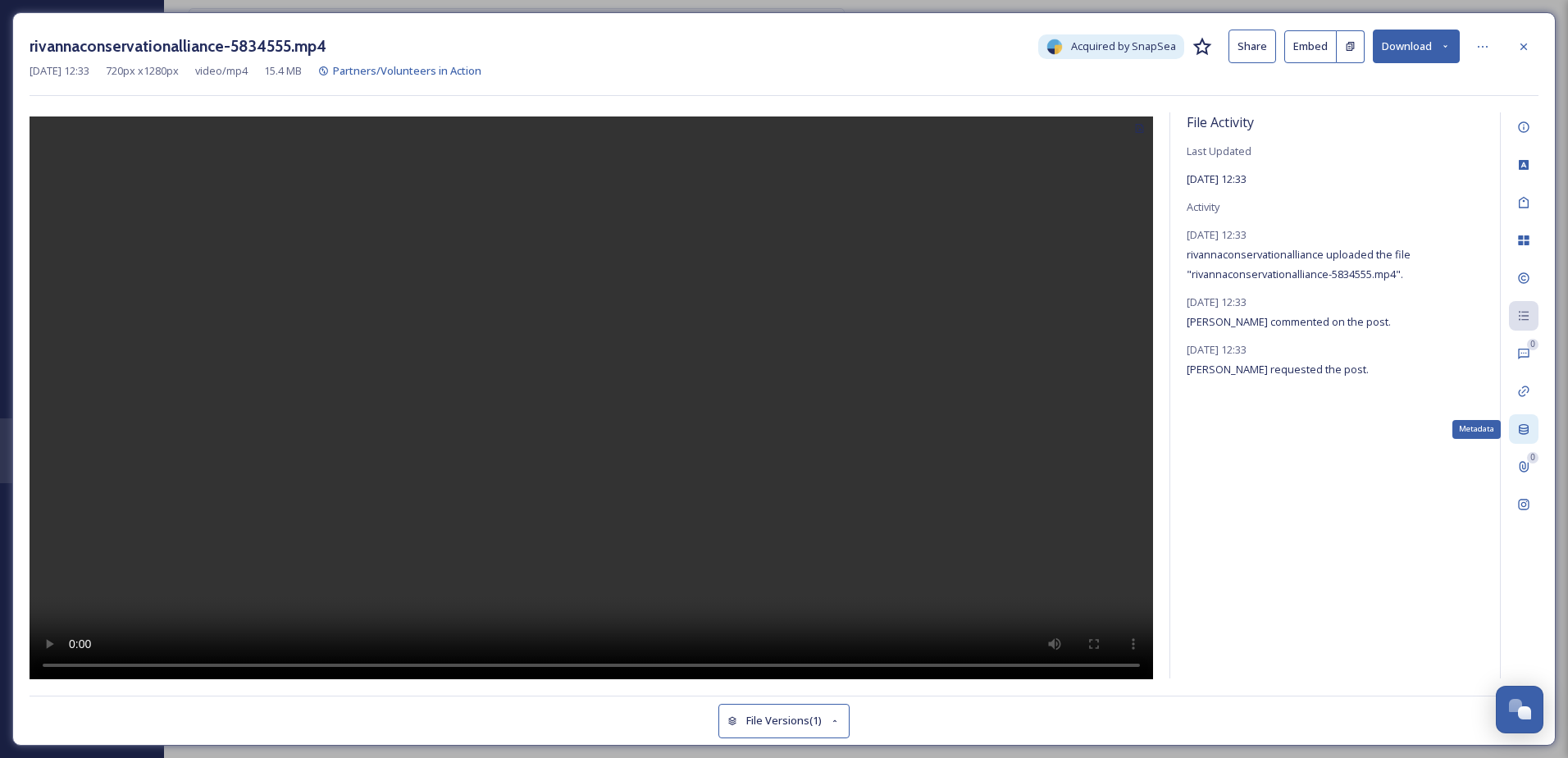
click at [1514, 424] on div "Metadata" at bounding box center [1523, 428] width 29 height 29
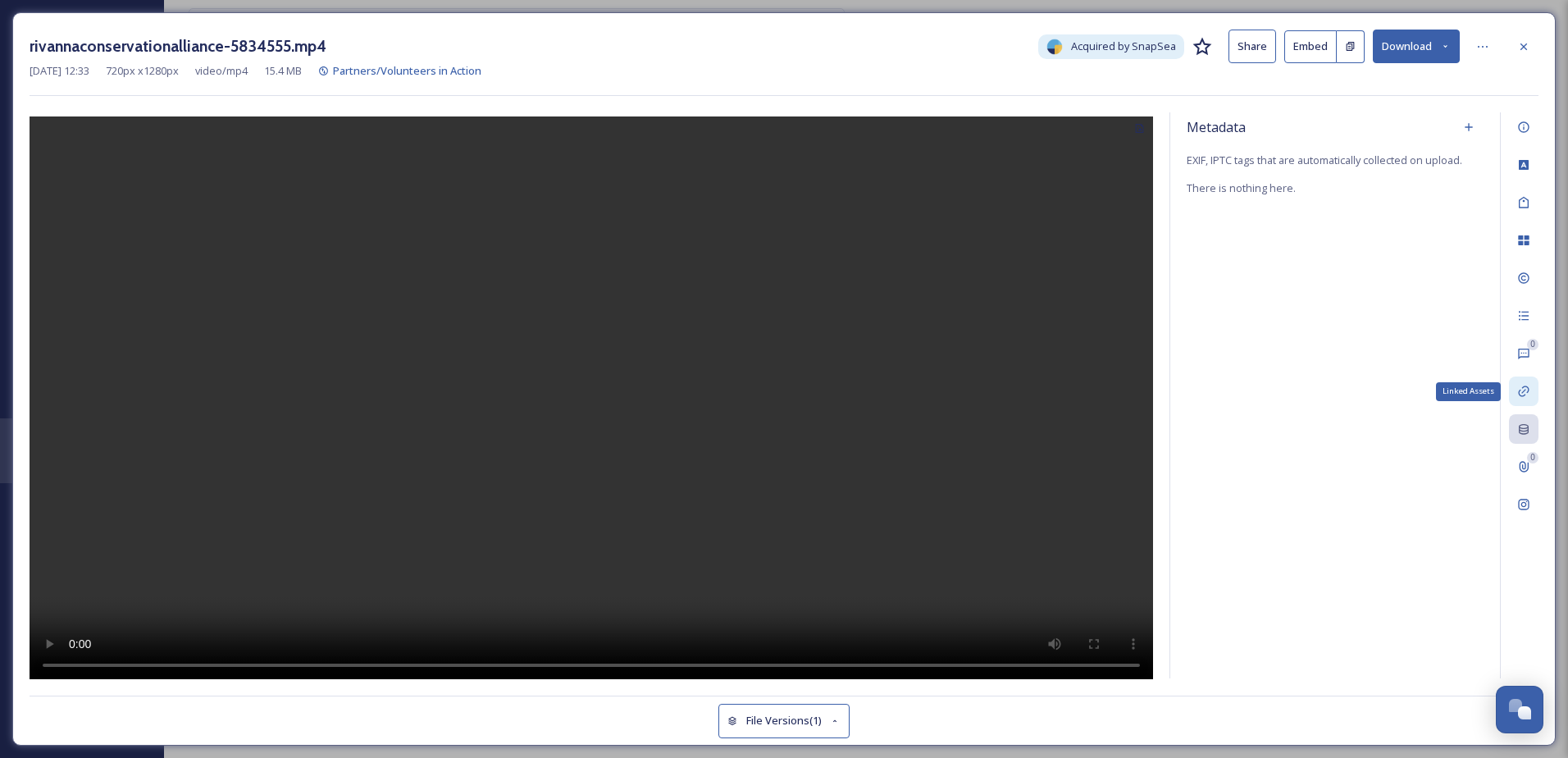
click at [1522, 388] on icon at bounding box center [1523, 391] width 10 height 10
click at [1510, 352] on div "0 Comments" at bounding box center [1523, 353] width 29 height 29
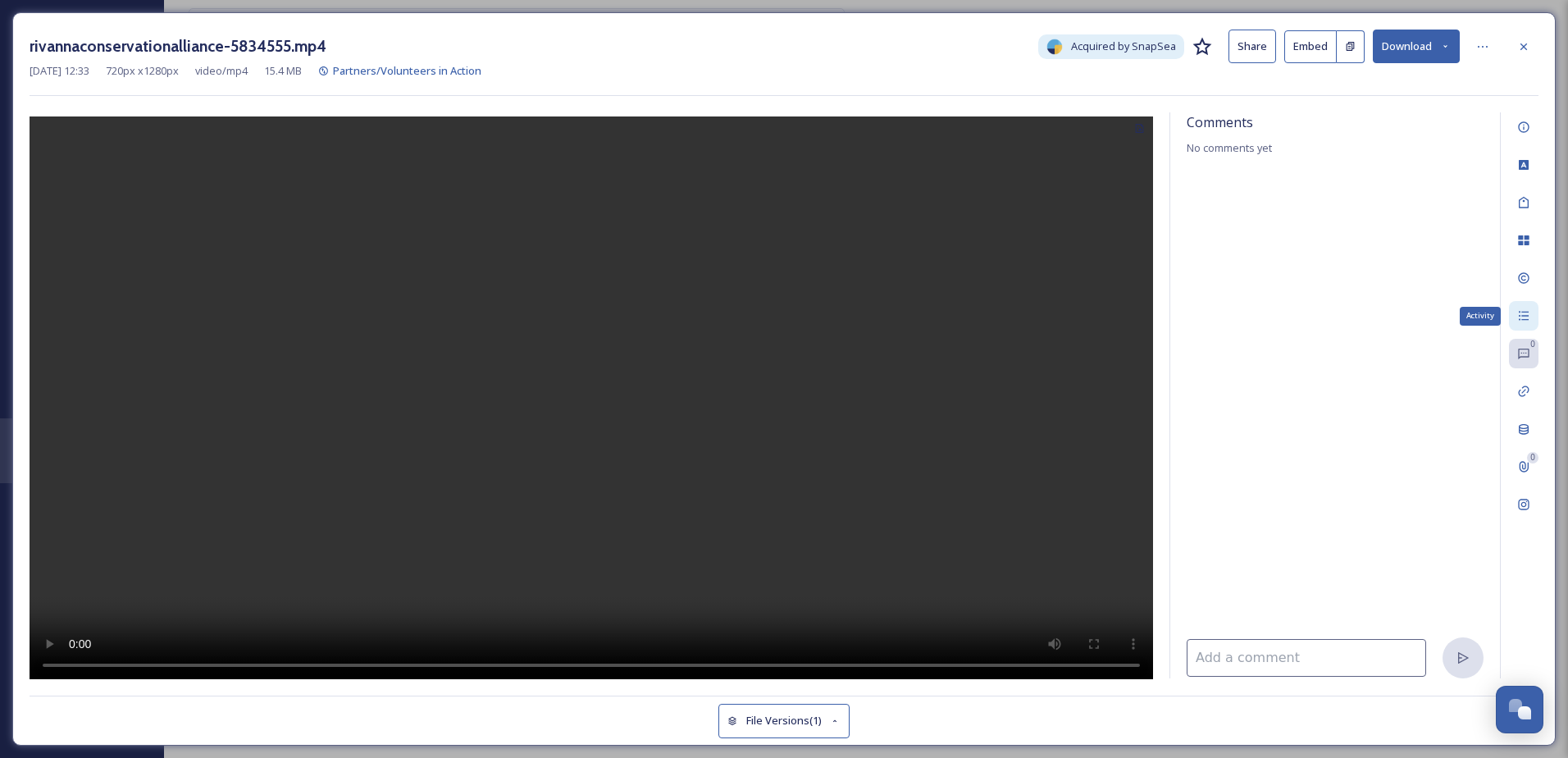
click at [1524, 316] on icon at bounding box center [1523, 316] width 9 height 9
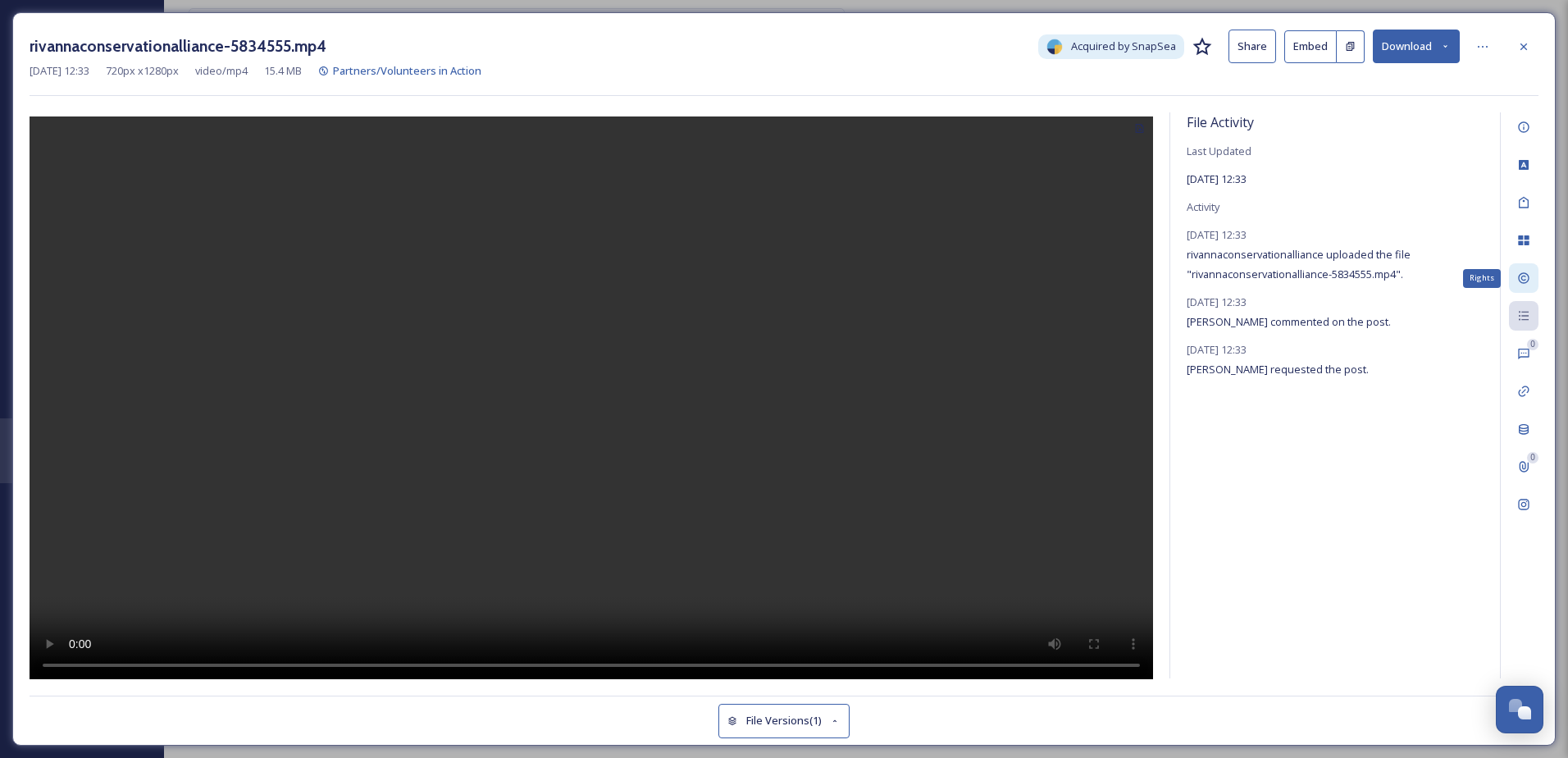
click at [1519, 279] on icon at bounding box center [1524, 278] width 13 height 13
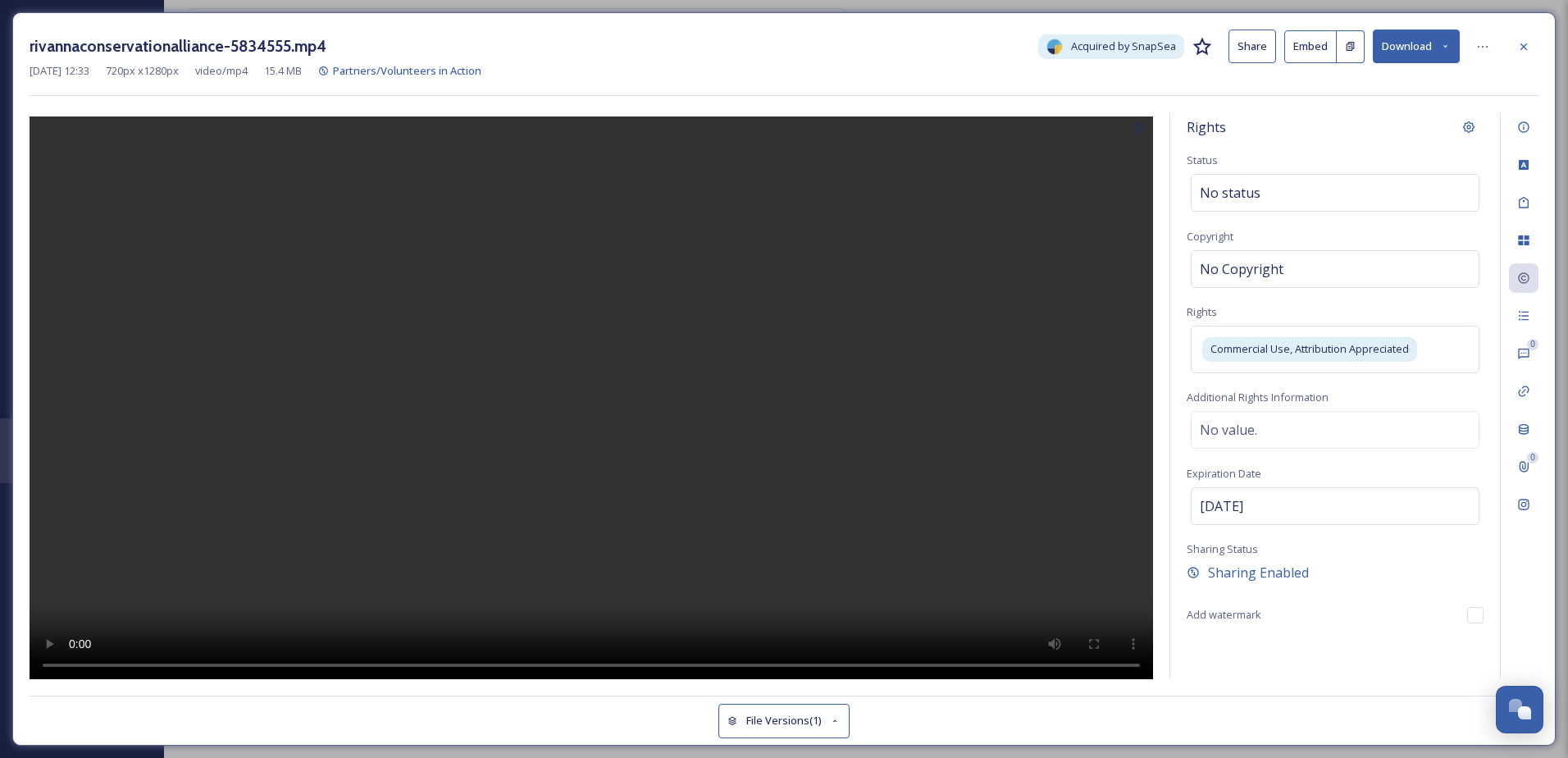
click at [1251, 409] on div "Rights Status No status Copyright No Copyright Rights Commercial Use, Attributi…" at bounding box center [1335, 395] width 329 height 566
click at [1251, 417] on div "No value." at bounding box center [1335, 429] width 289 height 38
click at [1069, 395] on div at bounding box center [591, 395] width 1124 height 567
click at [1538, 42] on div at bounding box center [1523, 46] width 29 height 29
